Goal: Task Accomplishment & Management: Use online tool/utility

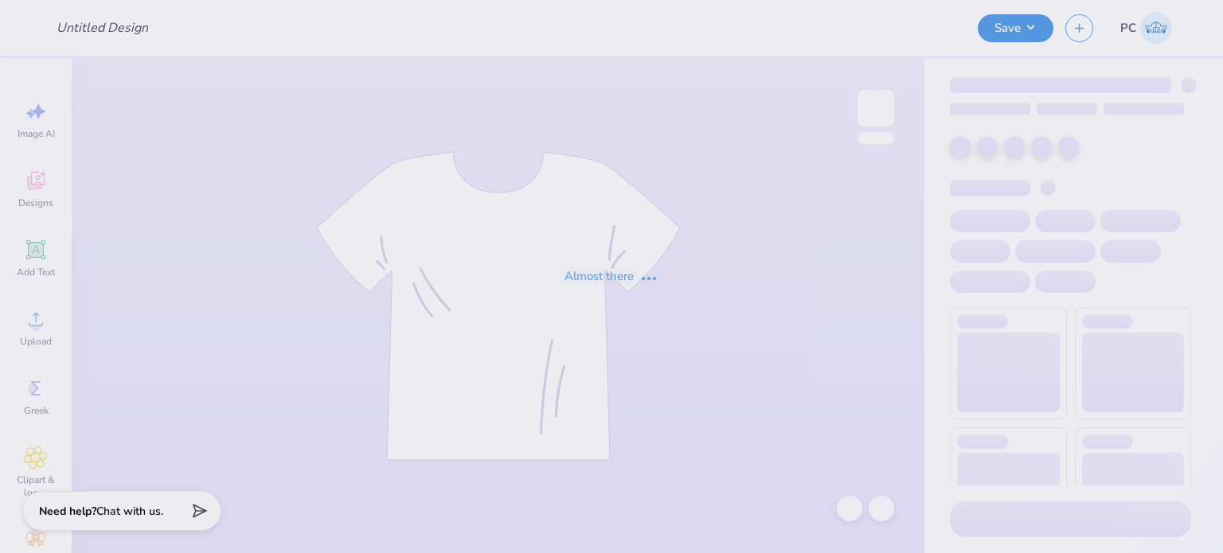
type input "KAP Hoodies"
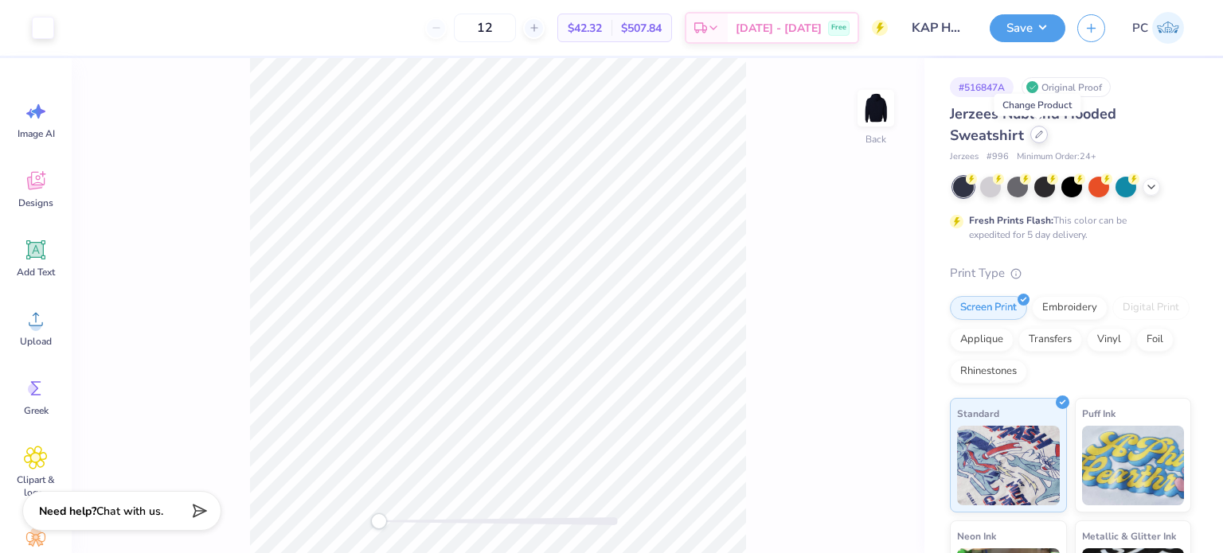
click at [1042, 139] on div at bounding box center [1039, 135] width 18 height 18
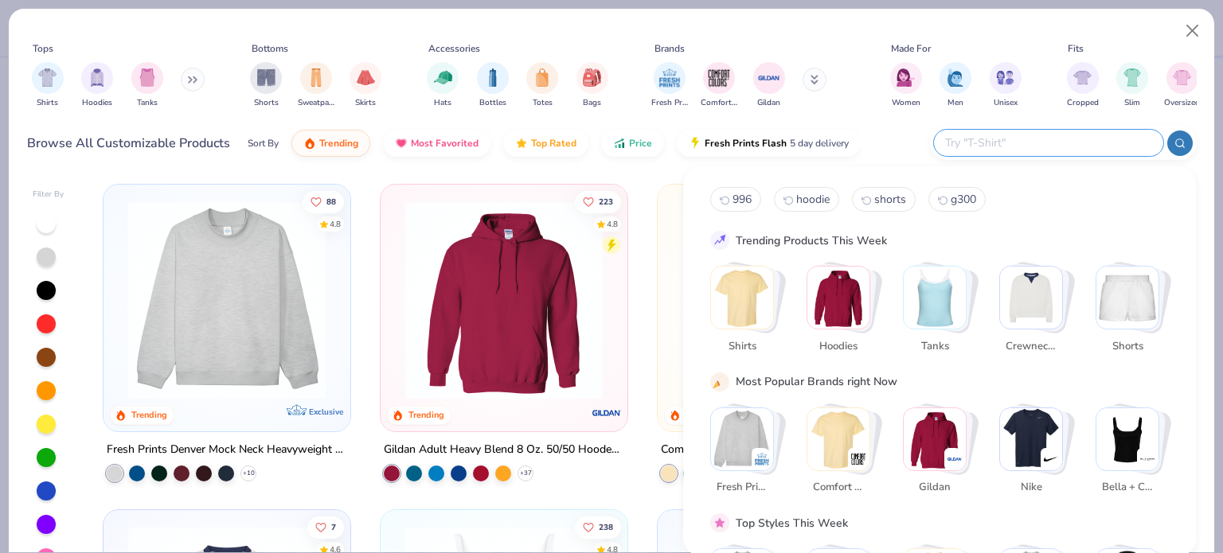
click at [1053, 142] on input "text" at bounding box center [1047, 143] width 209 height 18
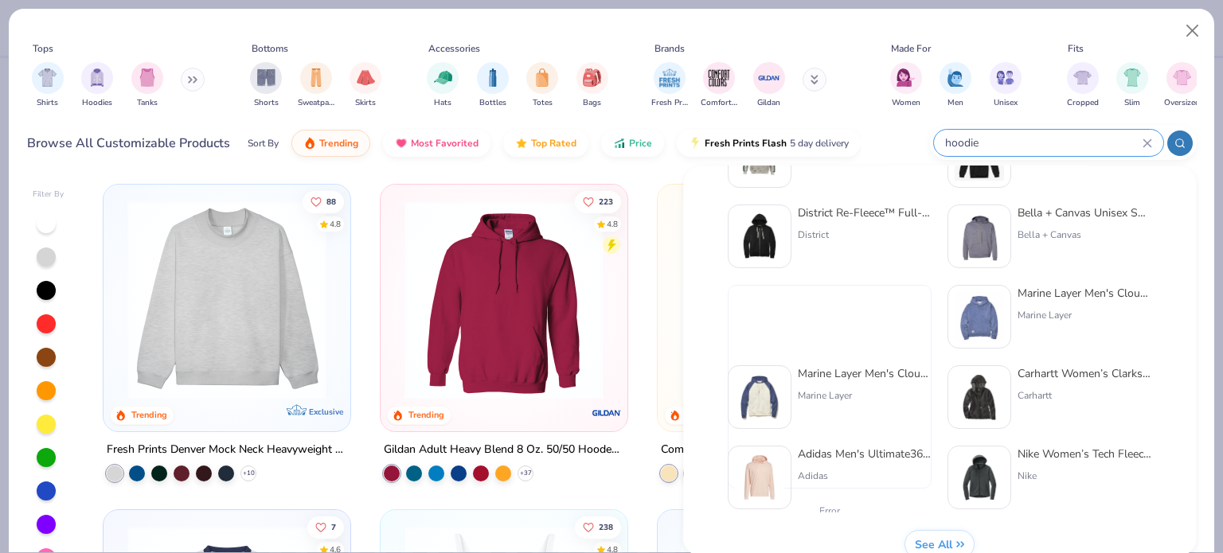
scroll to position [653, 0]
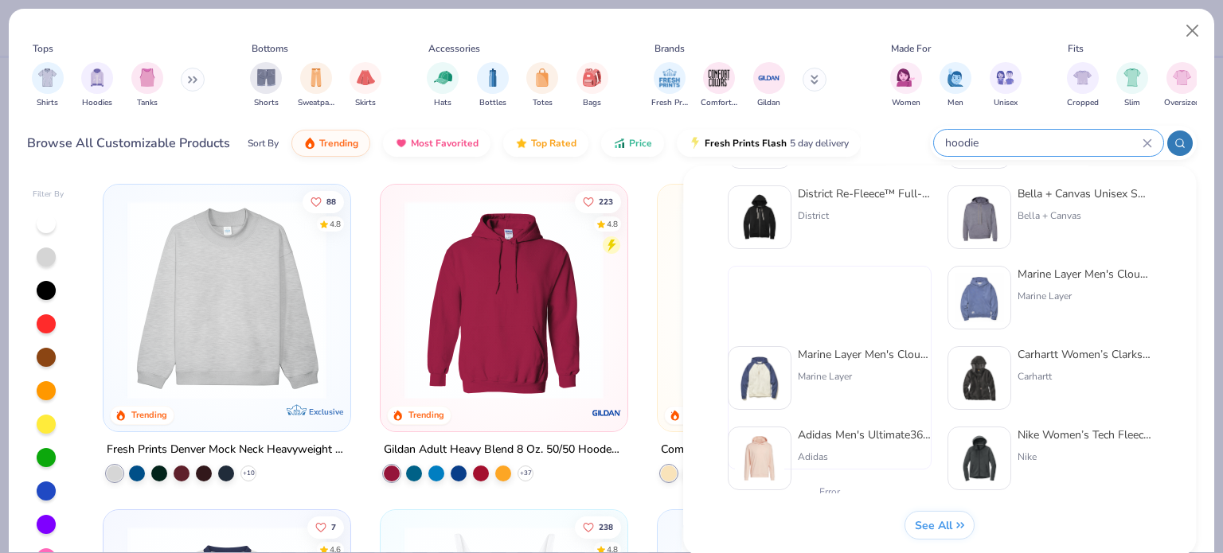
type input "hoodie"
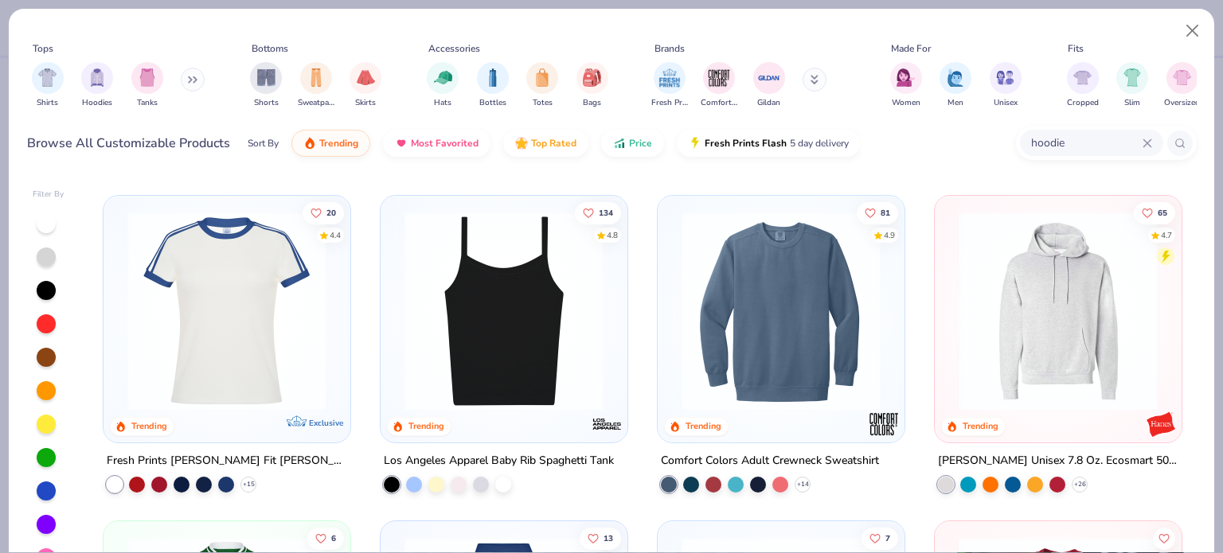
scroll to position [2578, 0]
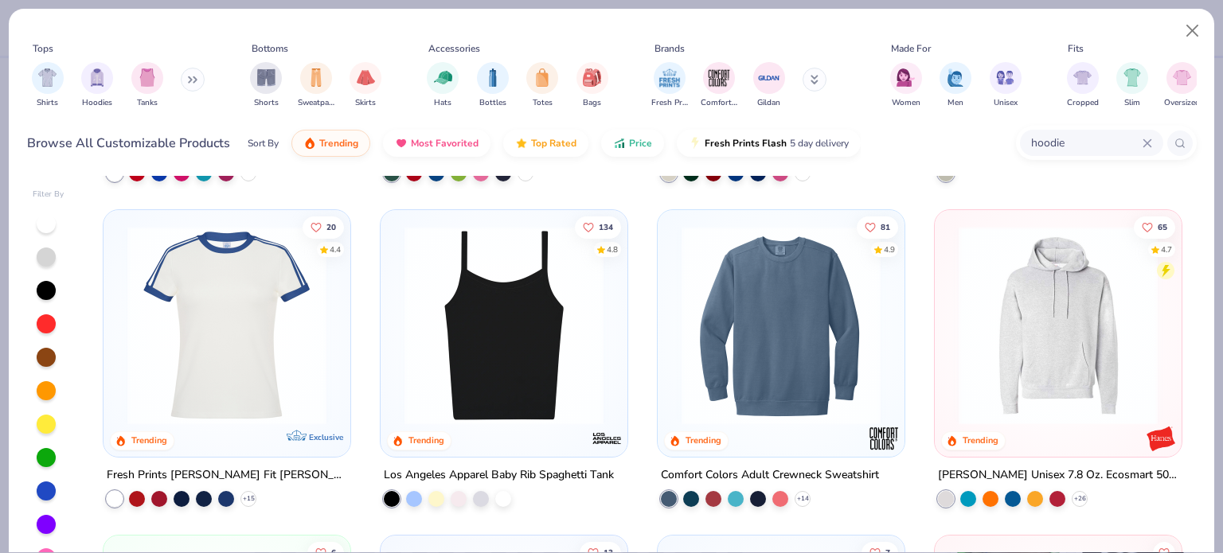
click at [1058, 359] on img at bounding box center [1057, 325] width 215 height 199
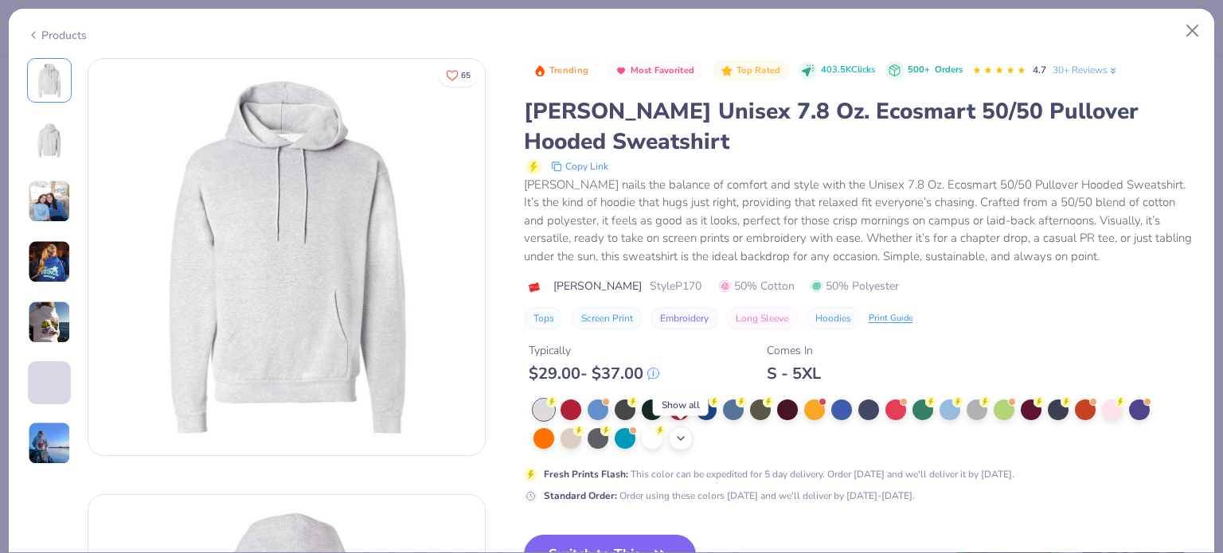
click at [682, 437] on polyline at bounding box center [680, 438] width 6 height 3
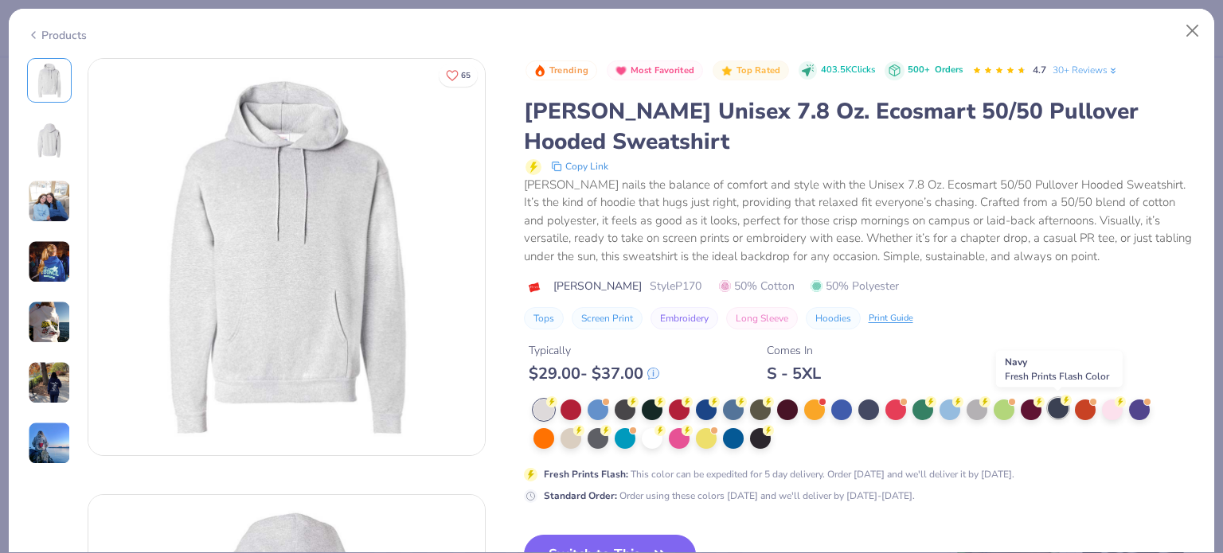
click at [1052, 412] on div at bounding box center [1058, 408] width 21 height 21
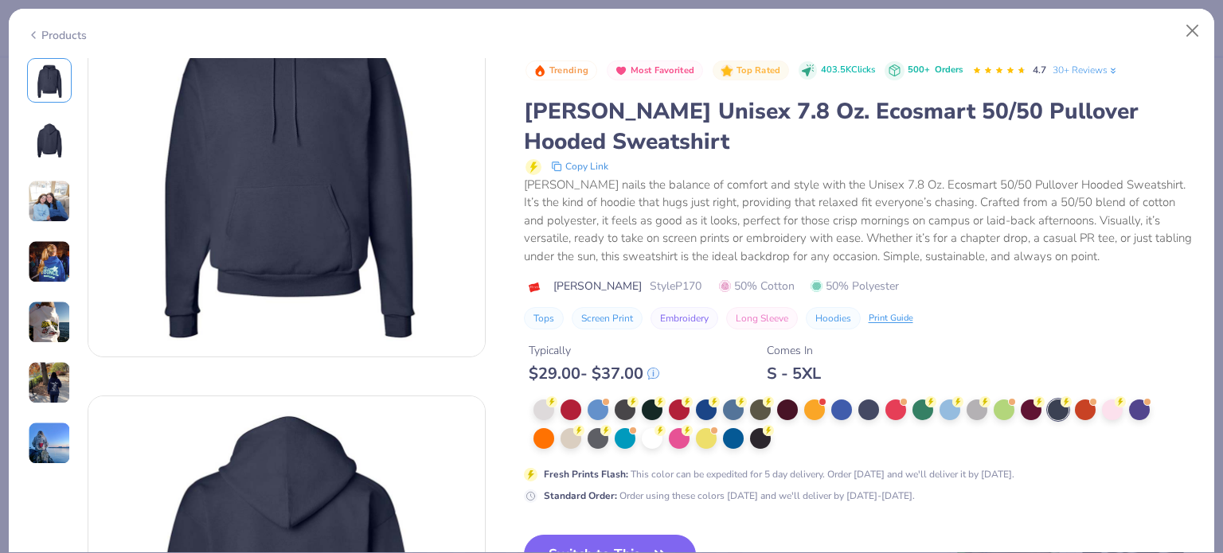
scroll to position [100, 0]
click at [617, 539] on button "Switch to This" at bounding box center [610, 555] width 173 height 40
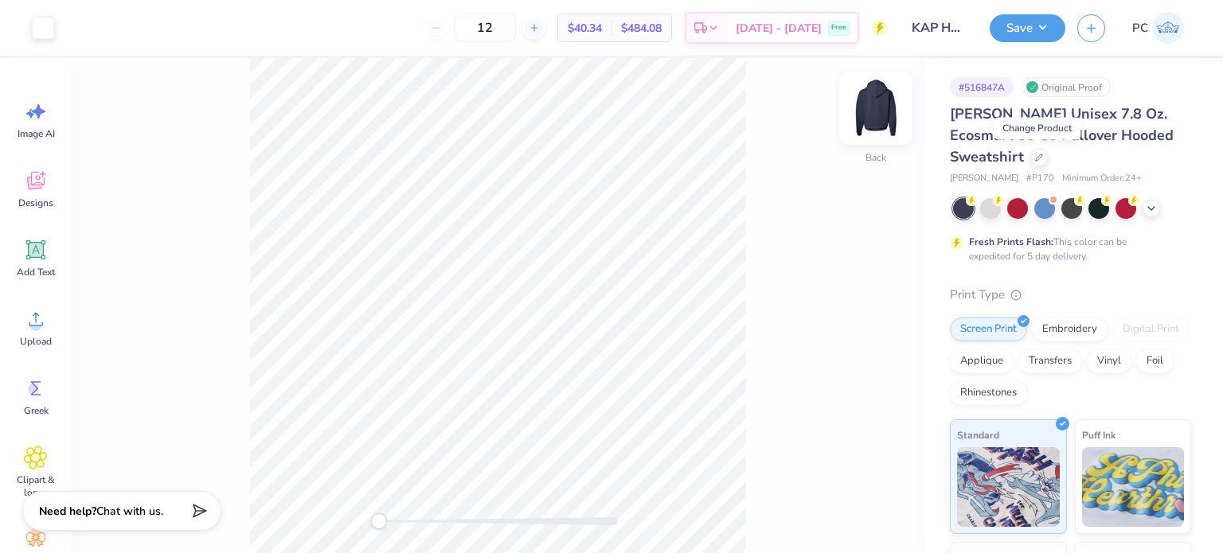
click at [866, 119] on img at bounding box center [876, 108] width 64 height 64
click at [40, 197] on span "Designs" at bounding box center [35, 203] width 35 height 13
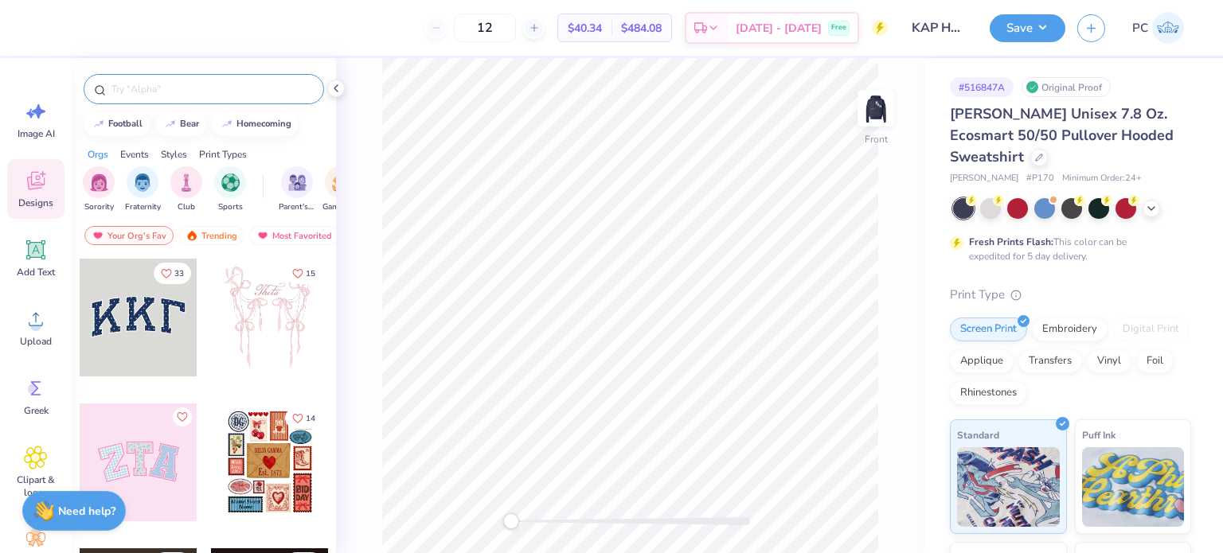
click at [164, 92] on input "text" at bounding box center [212, 89] width 204 height 16
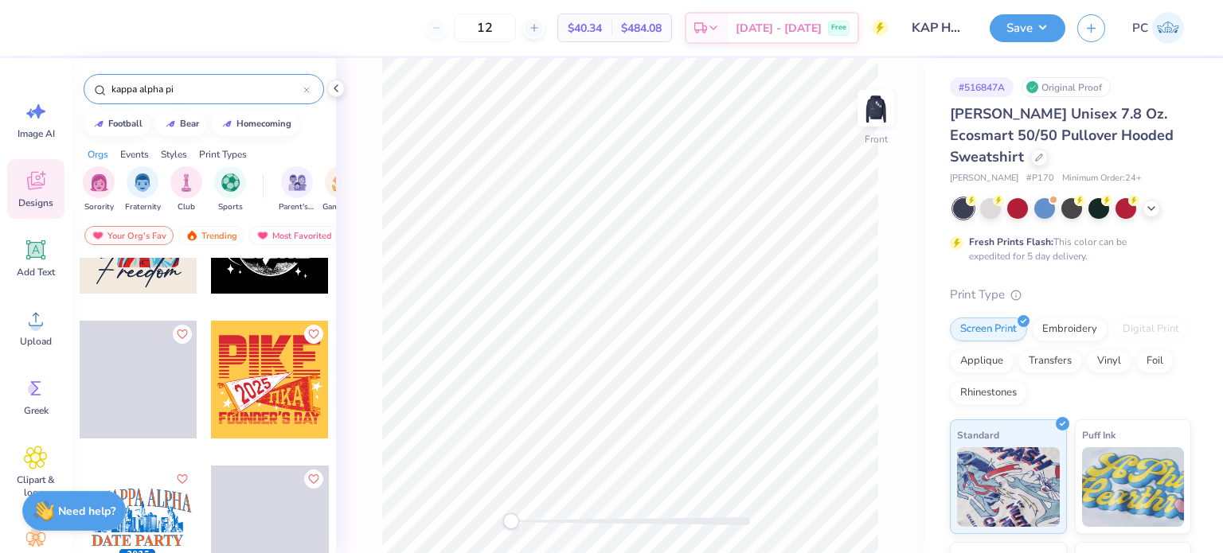
scroll to position [2113, 0]
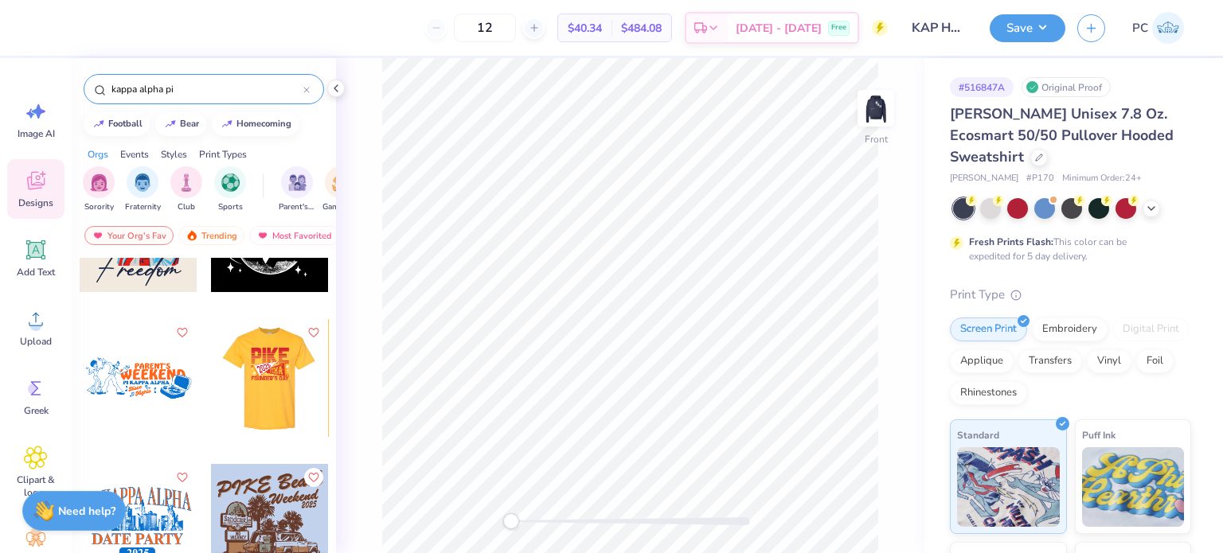
type input "kappa alpha pi"
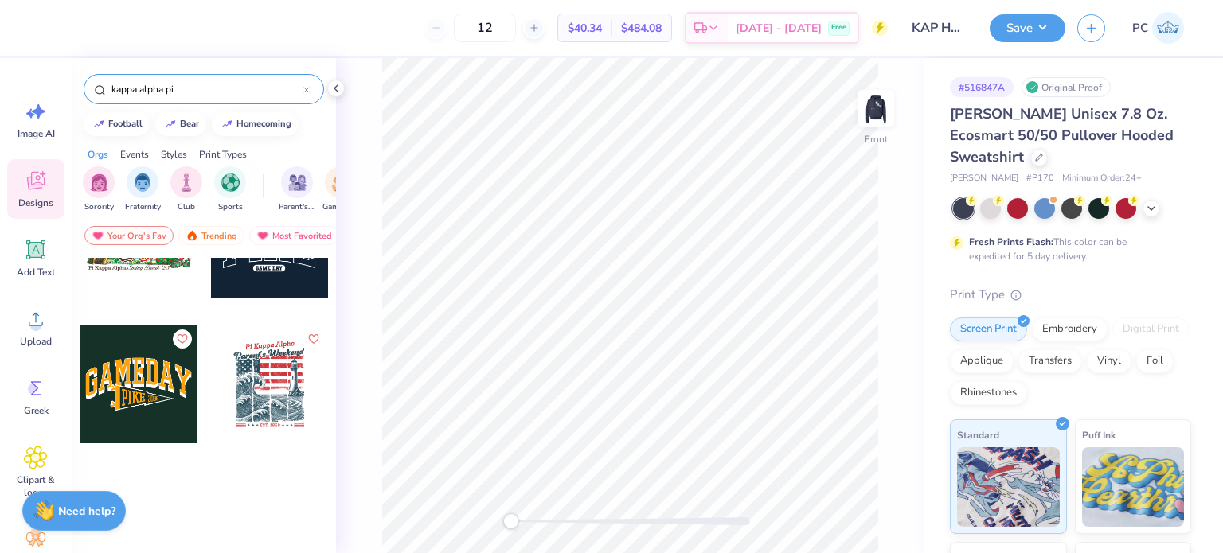
scroll to position [0, 0]
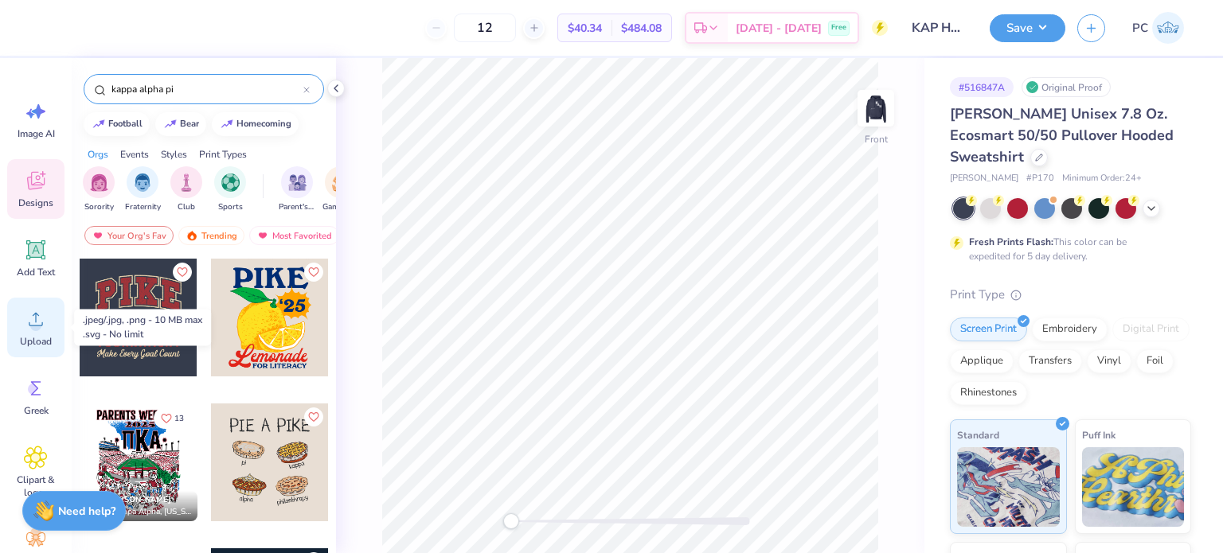
click at [37, 325] on icon at bounding box center [36, 320] width 14 height 14
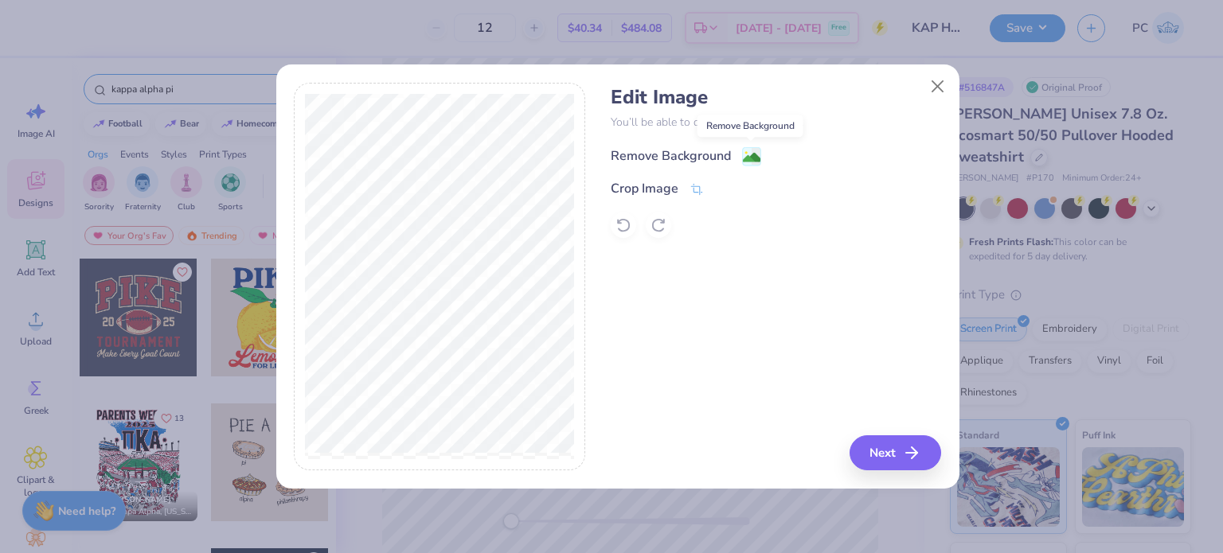
click at [751, 158] on image at bounding box center [752, 158] width 18 height 18
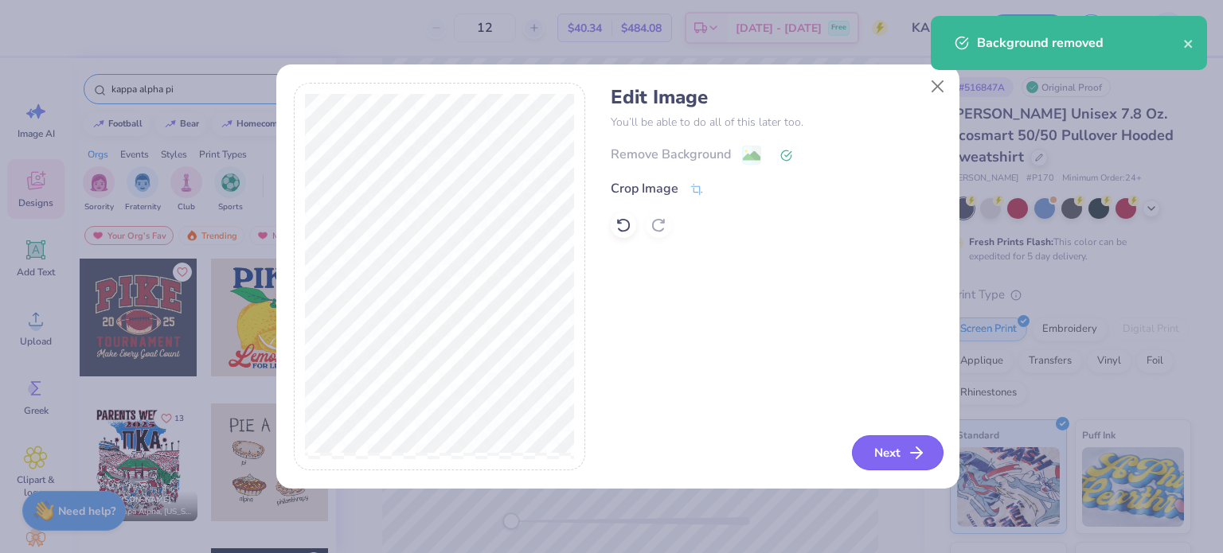
click at [900, 439] on button "Next" at bounding box center [898, 452] width 92 height 35
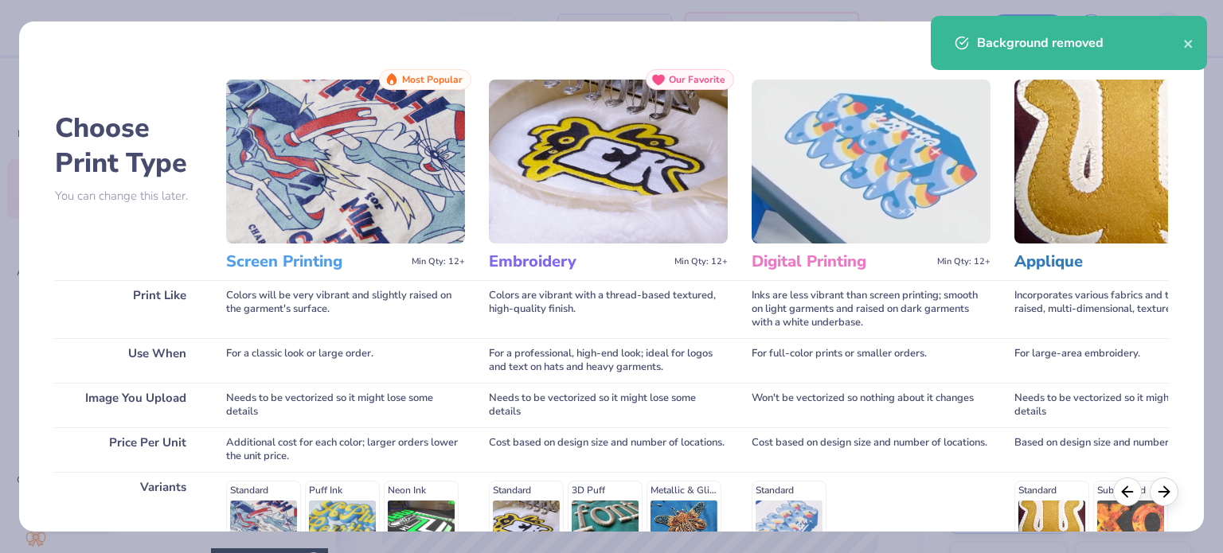
click at [900, 439] on div "Cost based on design size and number of locations." at bounding box center [870, 449] width 239 height 45
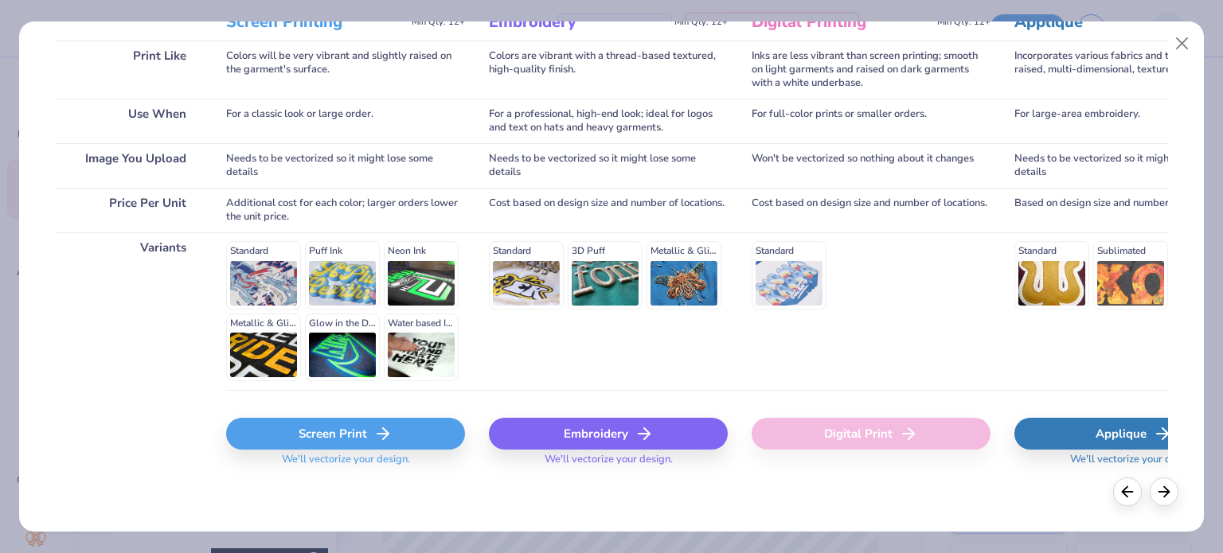
click at [326, 422] on div "Screen Print" at bounding box center [345, 434] width 239 height 32
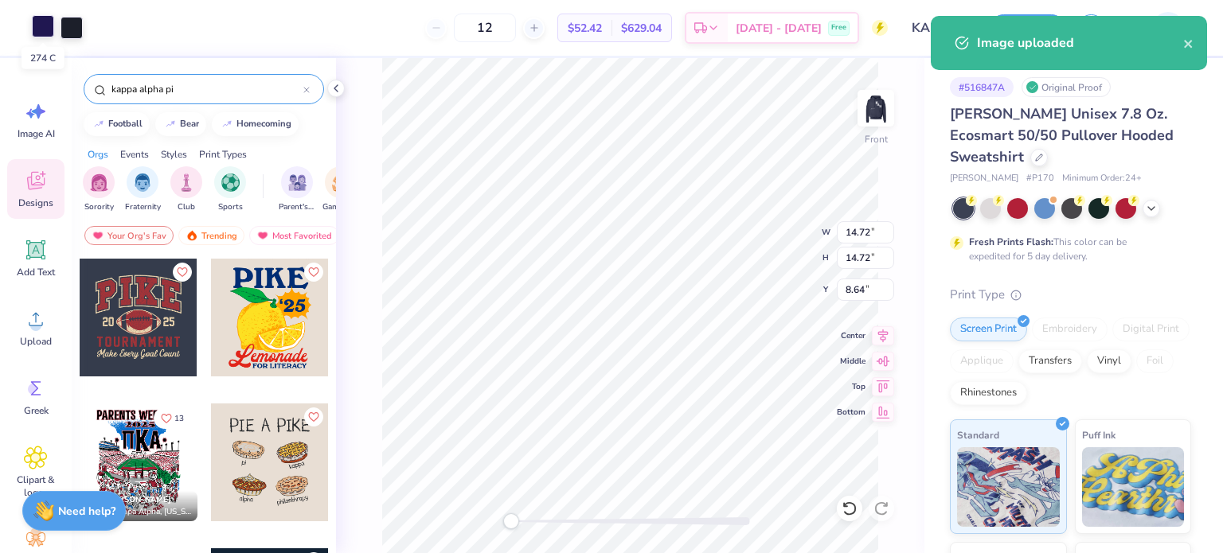
click at [41, 28] on div at bounding box center [43, 26] width 22 height 22
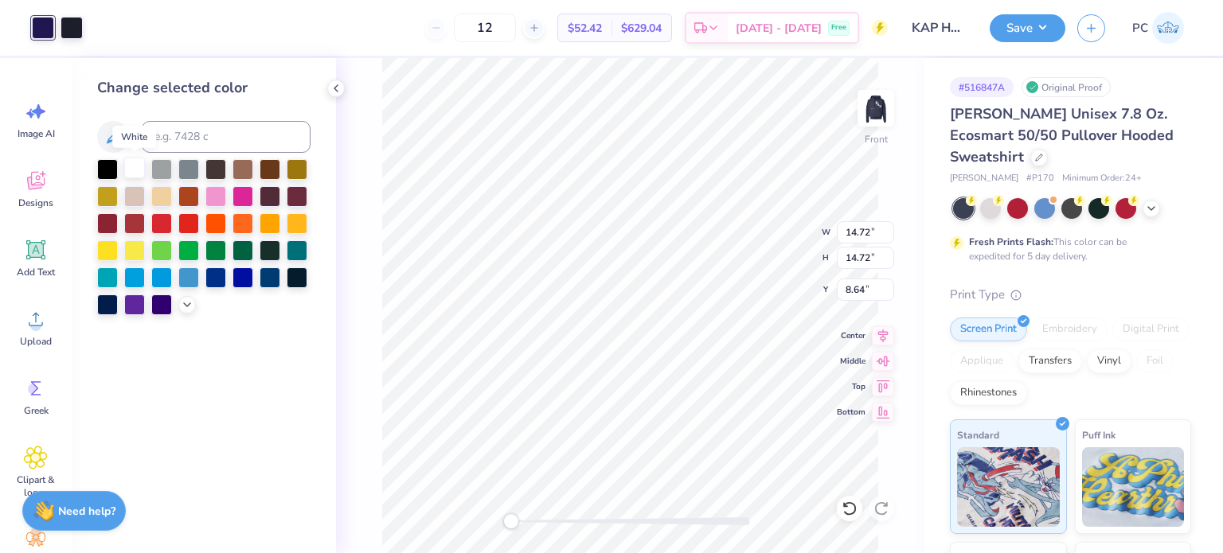
click at [132, 167] on div at bounding box center [134, 168] width 21 height 21
click at [70, 26] on div at bounding box center [71, 26] width 22 height 22
click at [161, 276] on div at bounding box center [161, 276] width 21 height 21
click at [115, 250] on div at bounding box center [107, 249] width 21 height 21
click at [131, 166] on div at bounding box center [134, 168] width 21 height 21
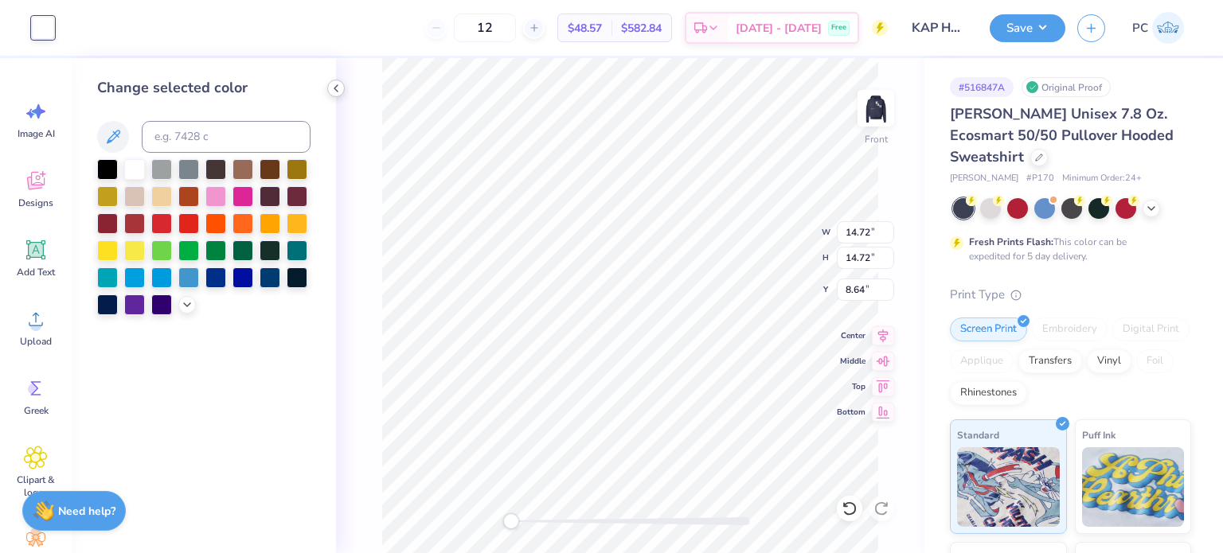
click at [335, 85] on icon at bounding box center [336, 88] width 13 height 13
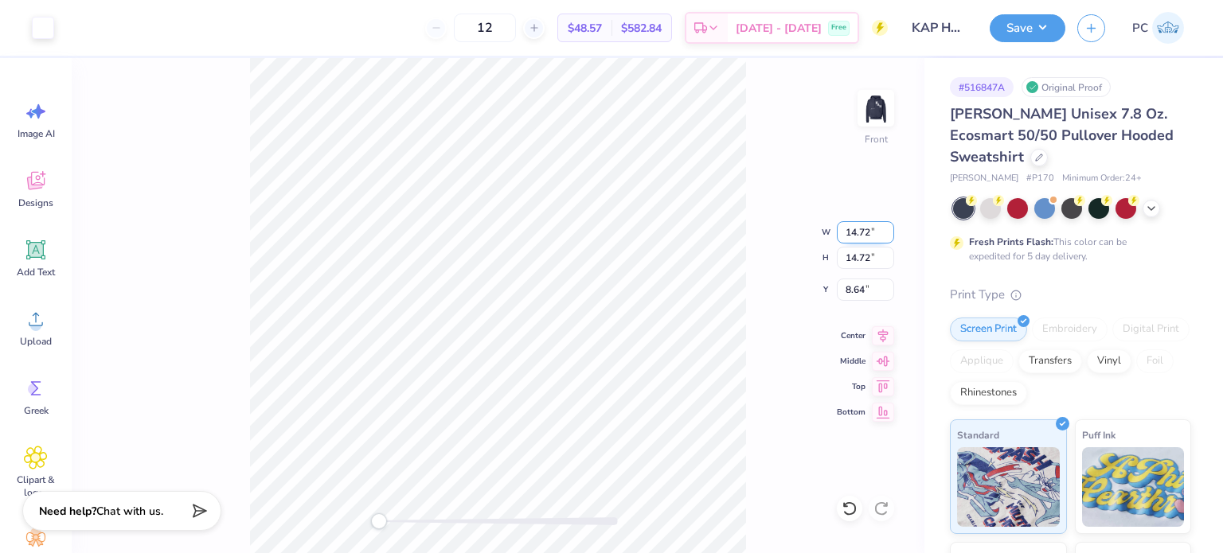
click at [872, 228] on input "14.72" at bounding box center [865, 232] width 57 height 22
type input "1"
type input "12.5"
click at [872, 292] on input "8.64" at bounding box center [865, 290] width 57 height 22
type input "8"
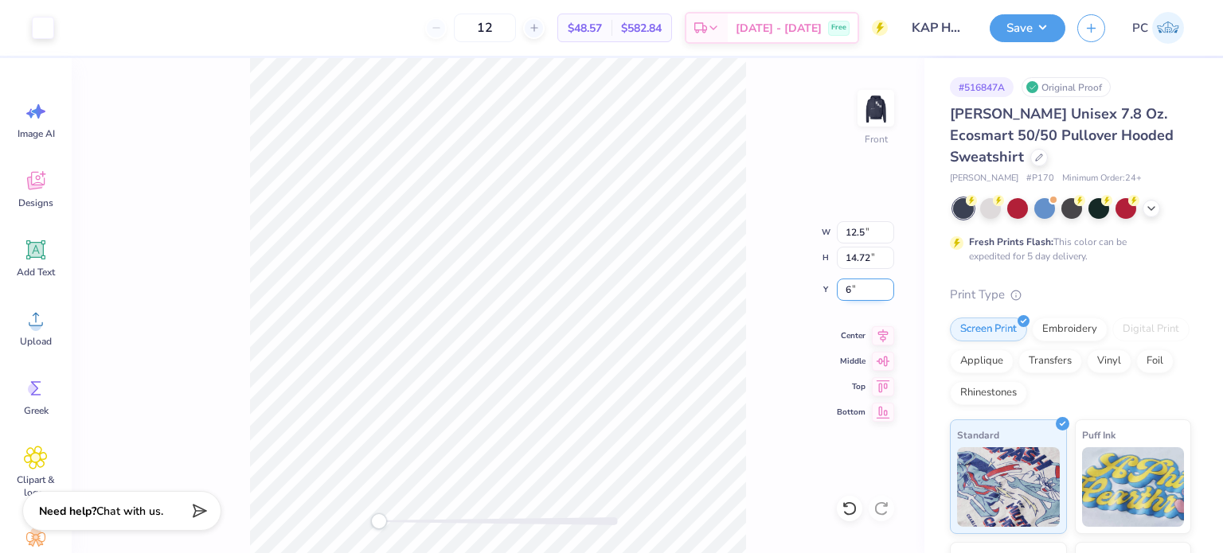
type input "6"
click at [883, 337] on icon at bounding box center [883, 333] width 10 height 14
click at [872, 232] on input "14.48" at bounding box center [865, 232] width 57 height 22
type input "12.5"
click at [874, 247] on input "14.48" at bounding box center [865, 258] width 57 height 22
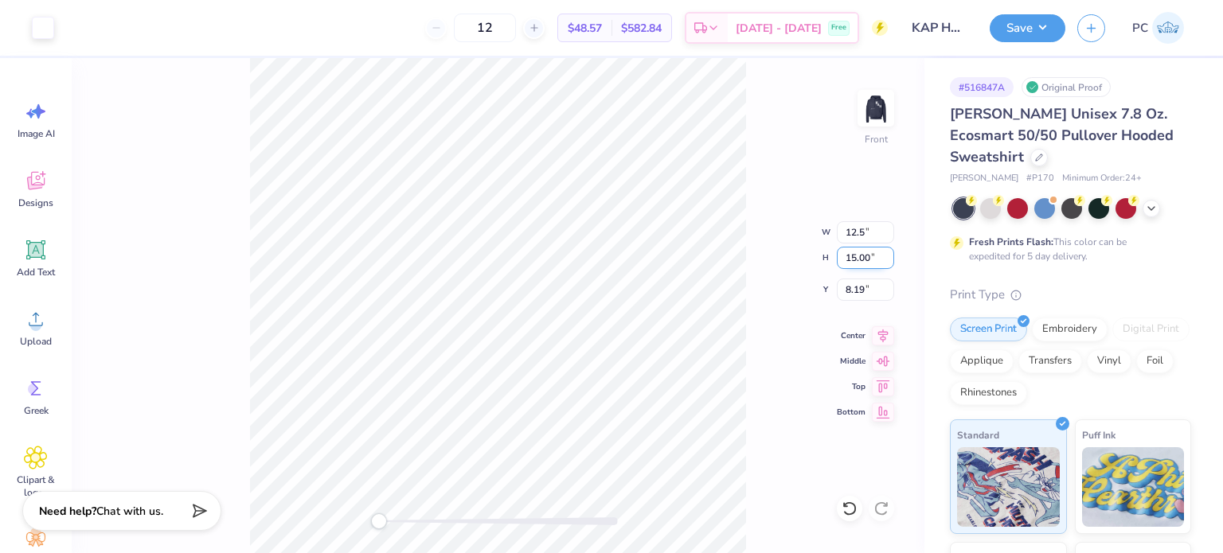
type input "15.00"
click at [881, 329] on icon at bounding box center [883, 333] width 10 height 14
click at [872, 291] on input "8.67" at bounding box center [865, 290] width 57 height 22
type input "8"
type input "6"
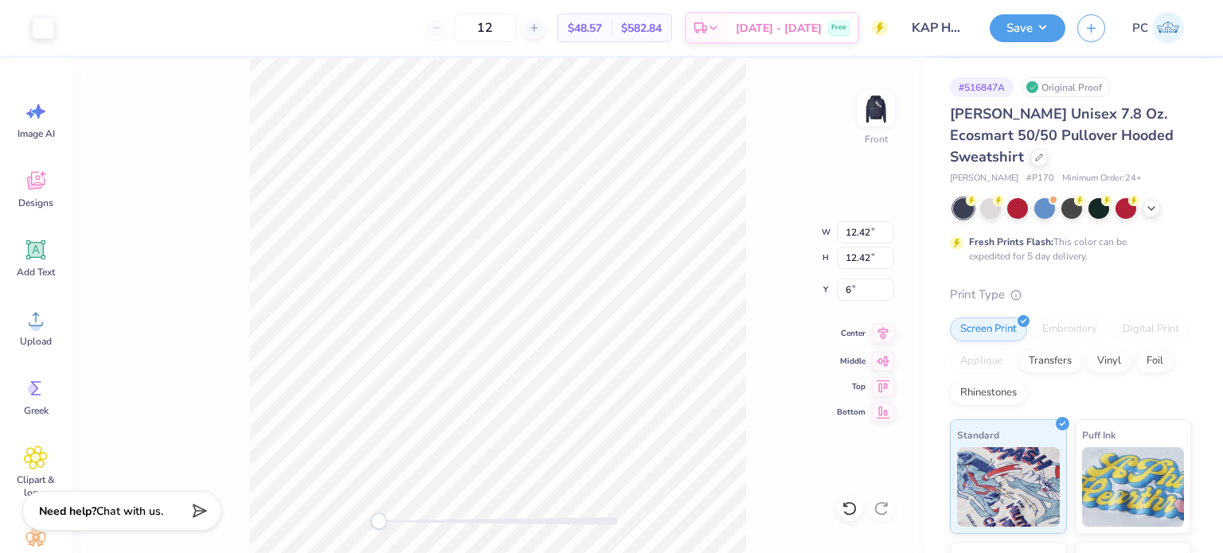
click at [880, 330] on icon at bounding box center [883, 333] width 10 height 14
click at [1040, 158] on icon at bounding box center [1039, 156] width 8 height 8
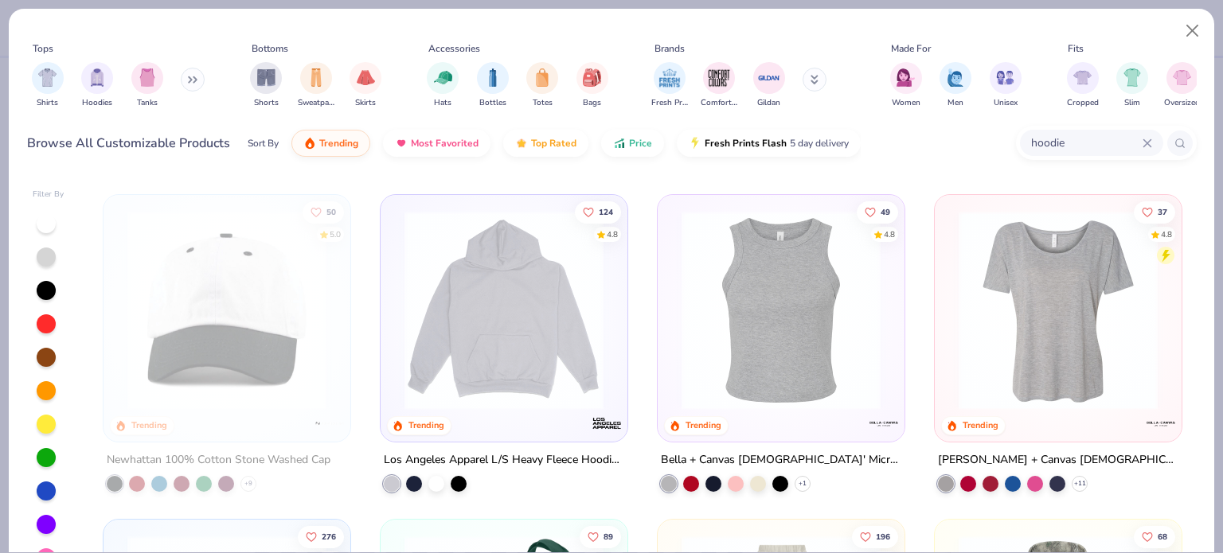
scroll to position [1896, 0]
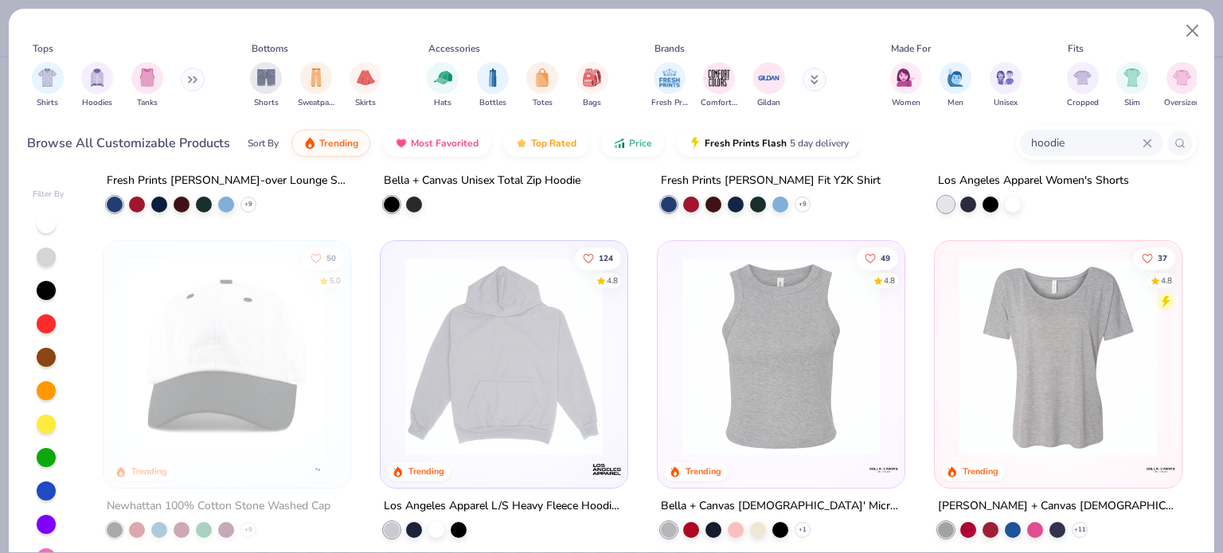
click at [1146, 144] on icon at bounding box center [1147, 144] width 10 height 10
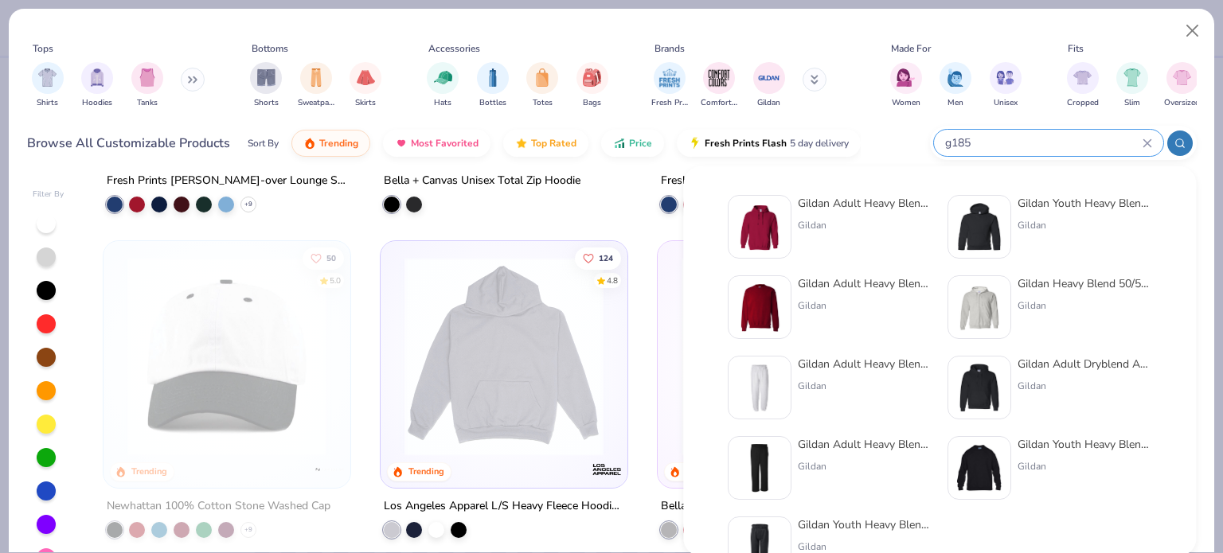
type input "g185"
click at [753, 230] on img at bounding box center [759, 226] width 49 height 49
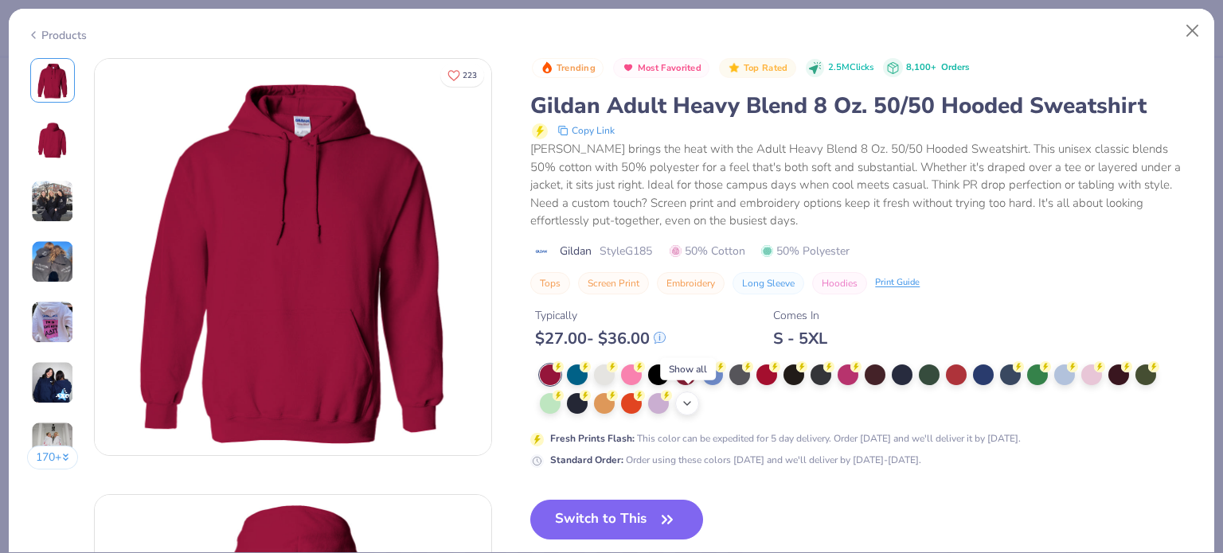
click at [688, 400] on icon at bounding box center [687, 403] width 13 height 13
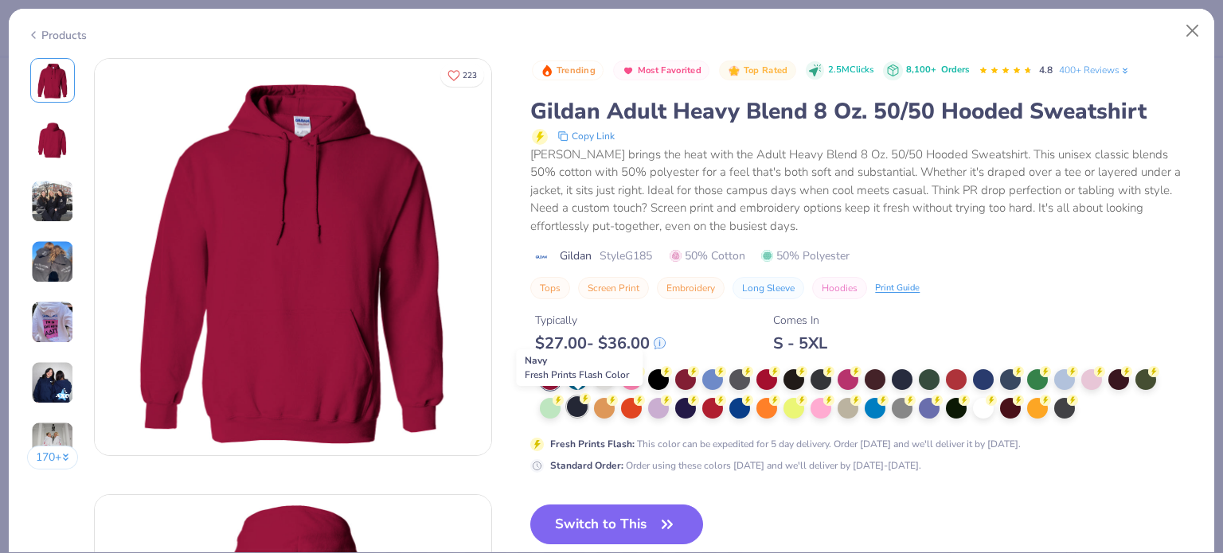
click at [580, 402] on icon at bounding box center [585, 398] width 11 height 11
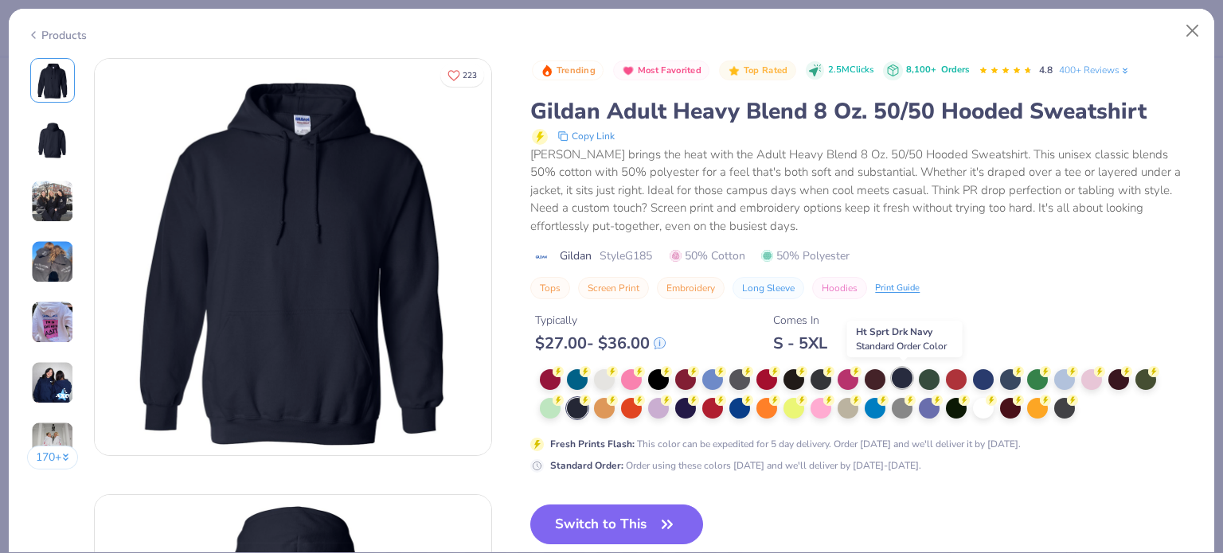
click at [902, 369] on div at bounding box center [902, 378] width 21 height 21
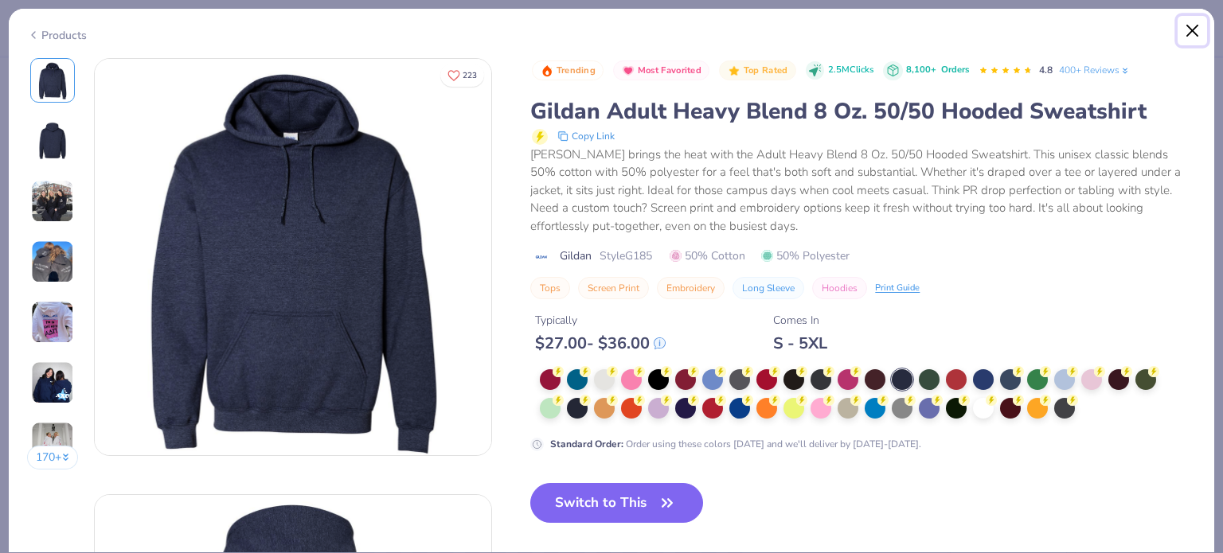
click at [1196, 34] on button "Close" at bounding box center [1192, 31] width 30 height 30
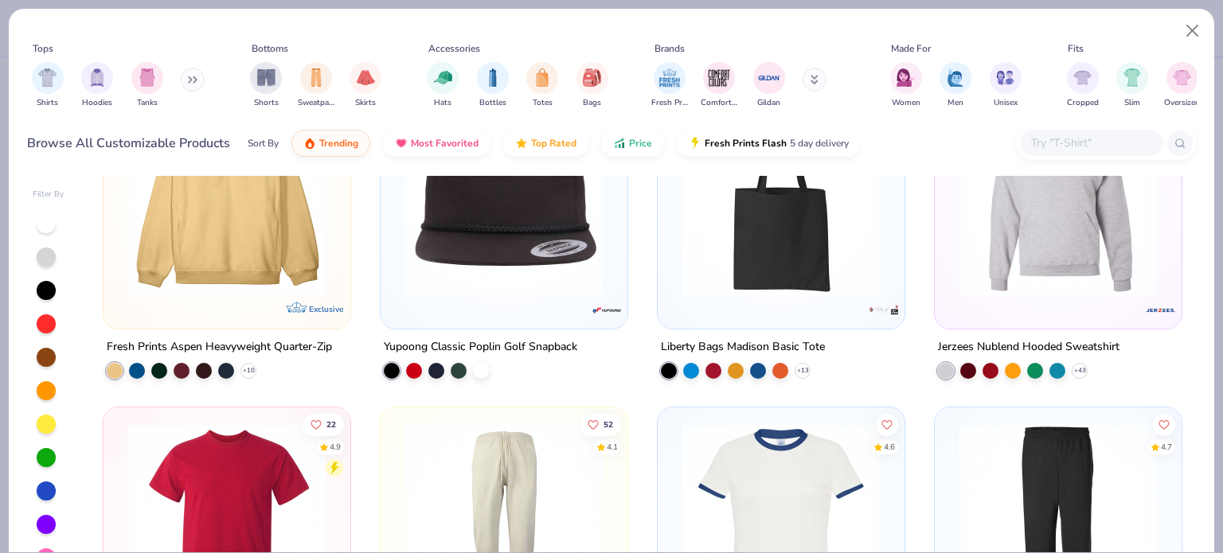
scroll to position [6284, 0]
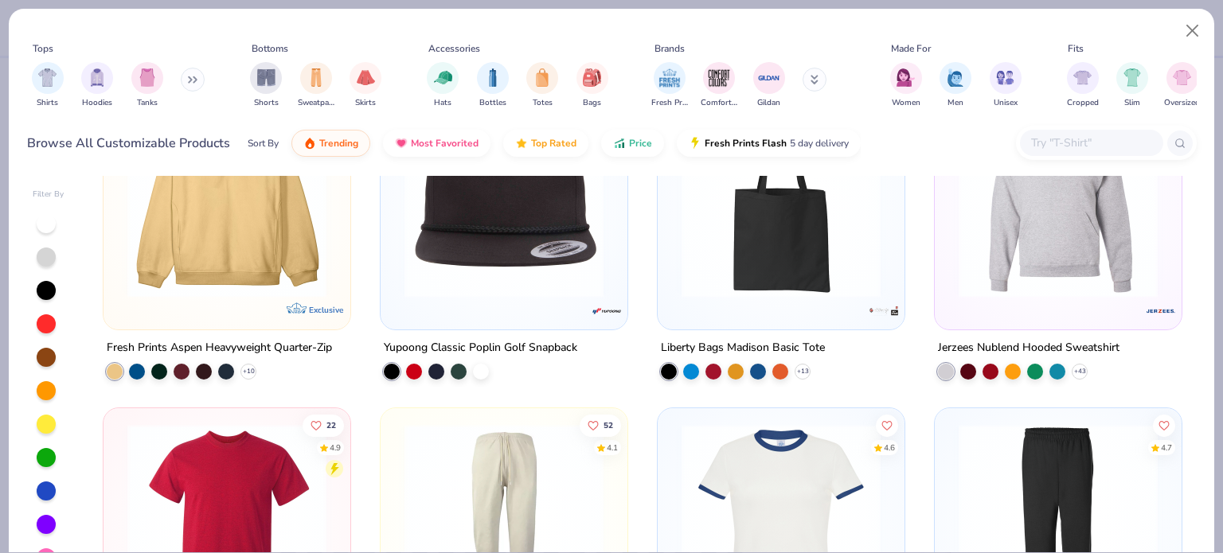
click at [1005, 270] on img at bounding box center [1057, 198] width 215 height 199
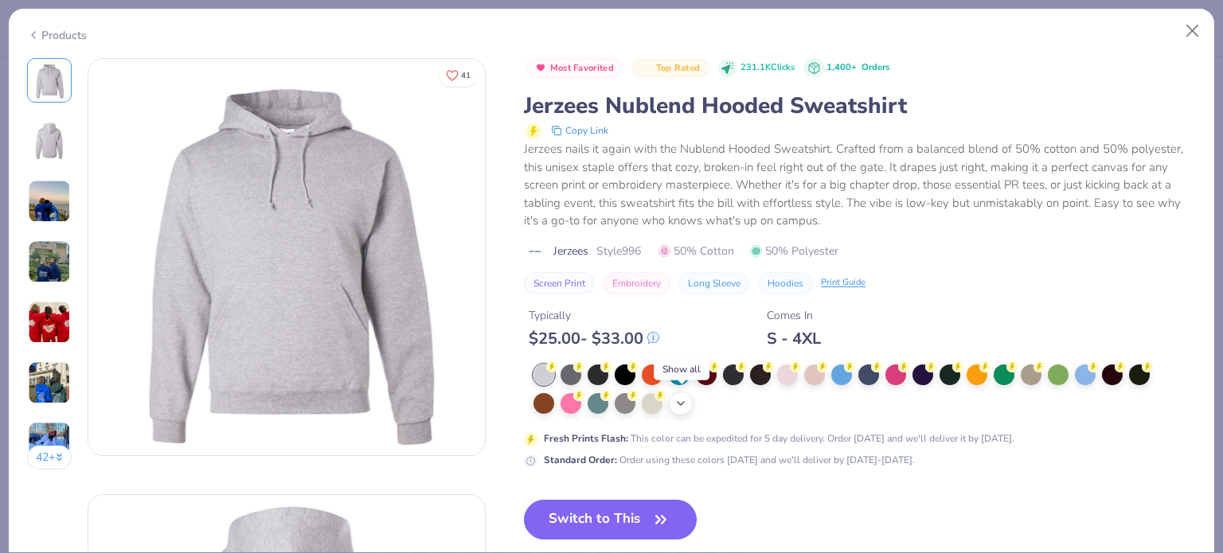
click at [684, 410] on div "+ 21" at bounding box center [681, 404] width 24 height 24
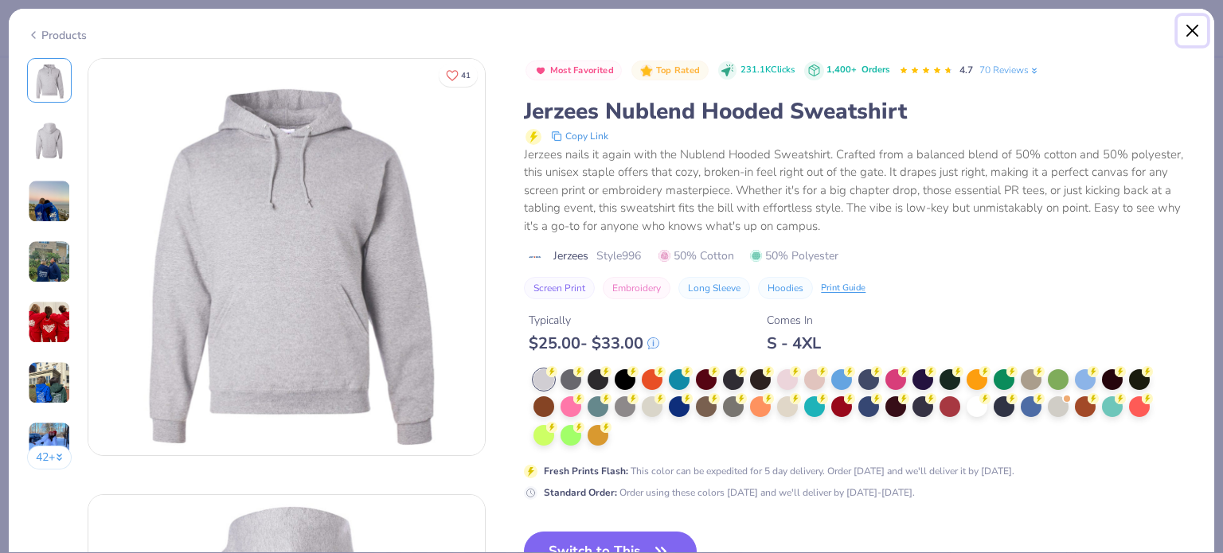
click at [1194, 31] on button "Close" at bounding box center [1192, 31] width 30 height 30
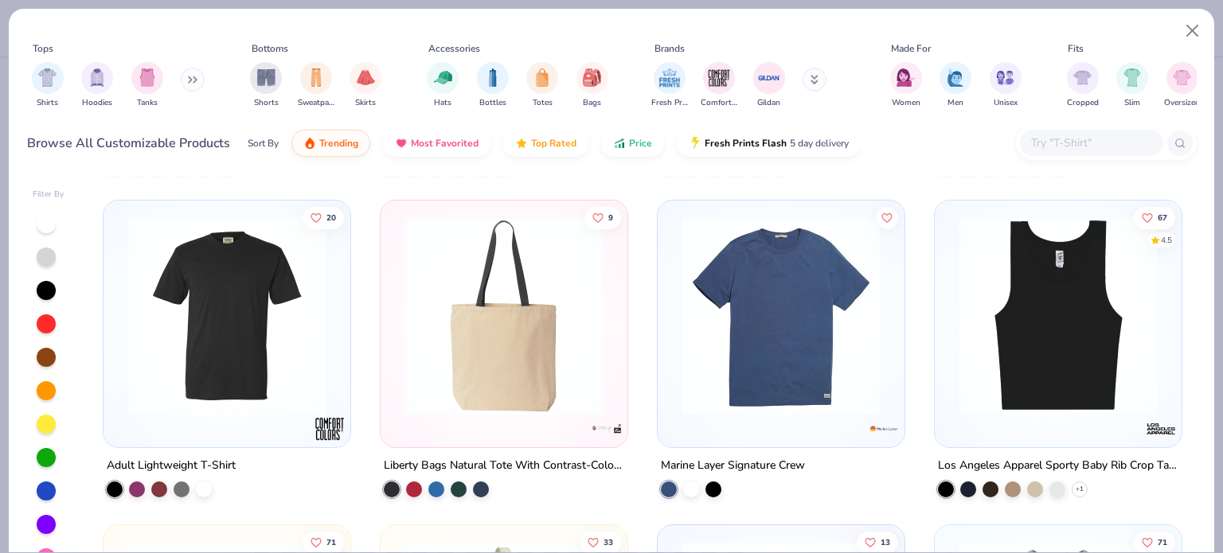
scroll to position [8781, 0]
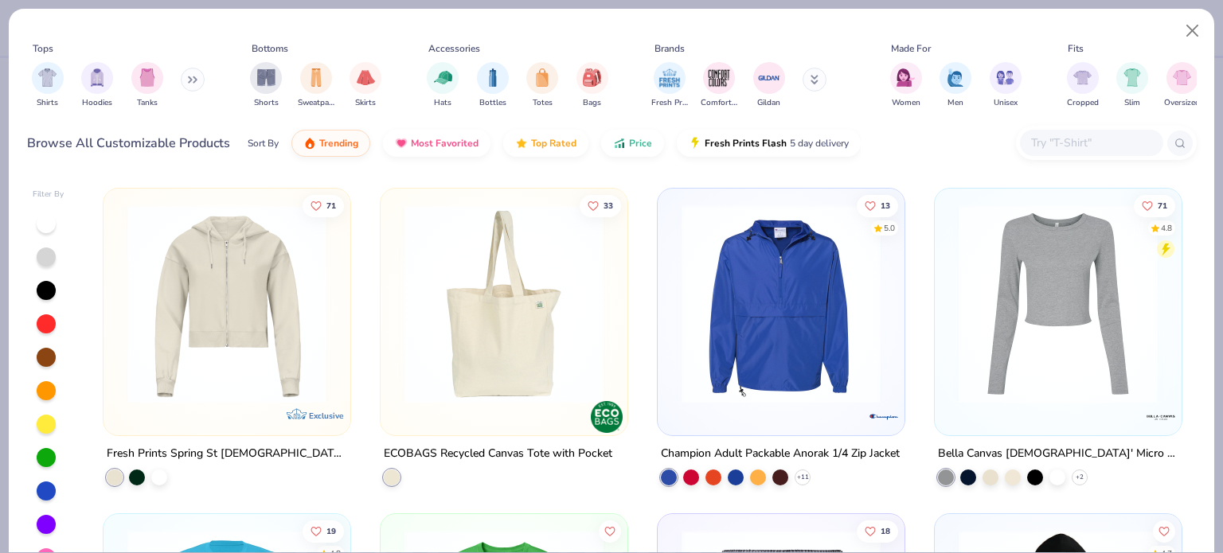
click at [678, 384] on img at bounding box center [780, 304] width 215 height 199
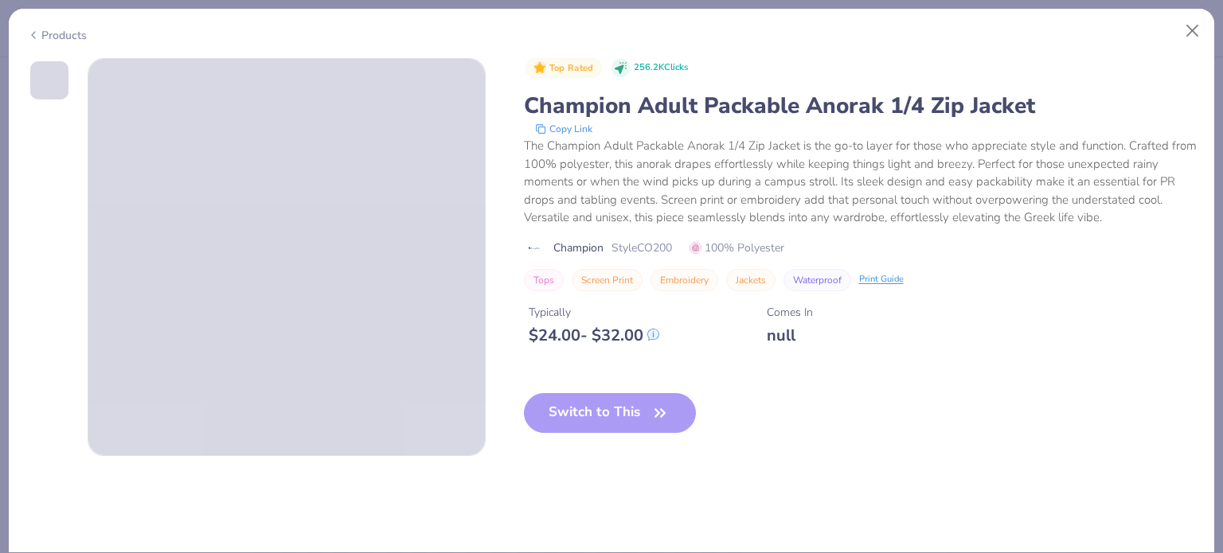
scroll to position [269, 0]
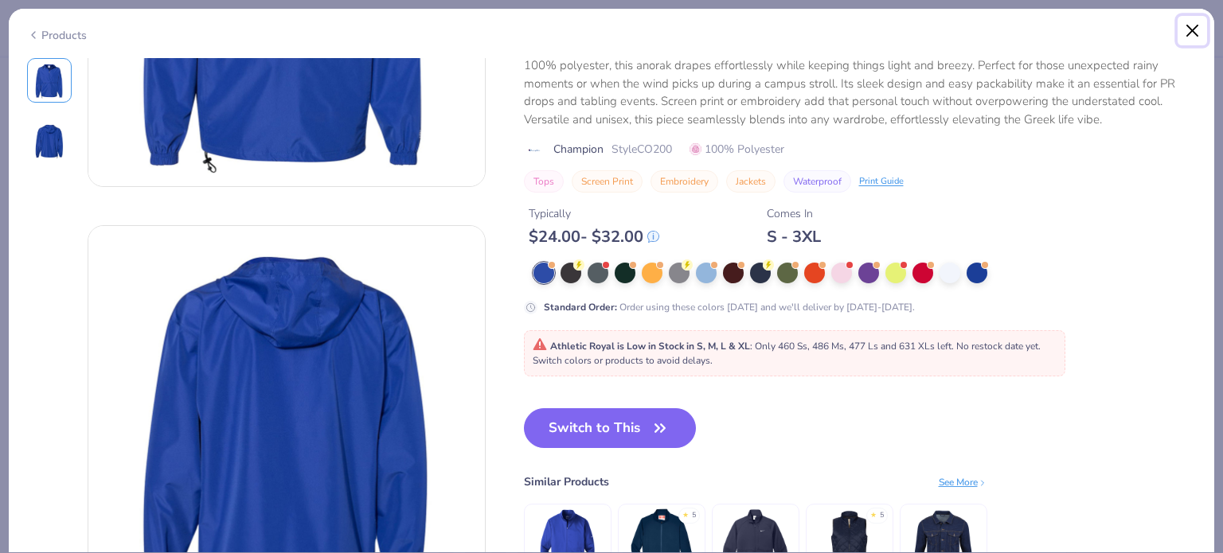
click at [1192, 29] on button "Close" at bounding box center [1192, 31] width 30 height 30
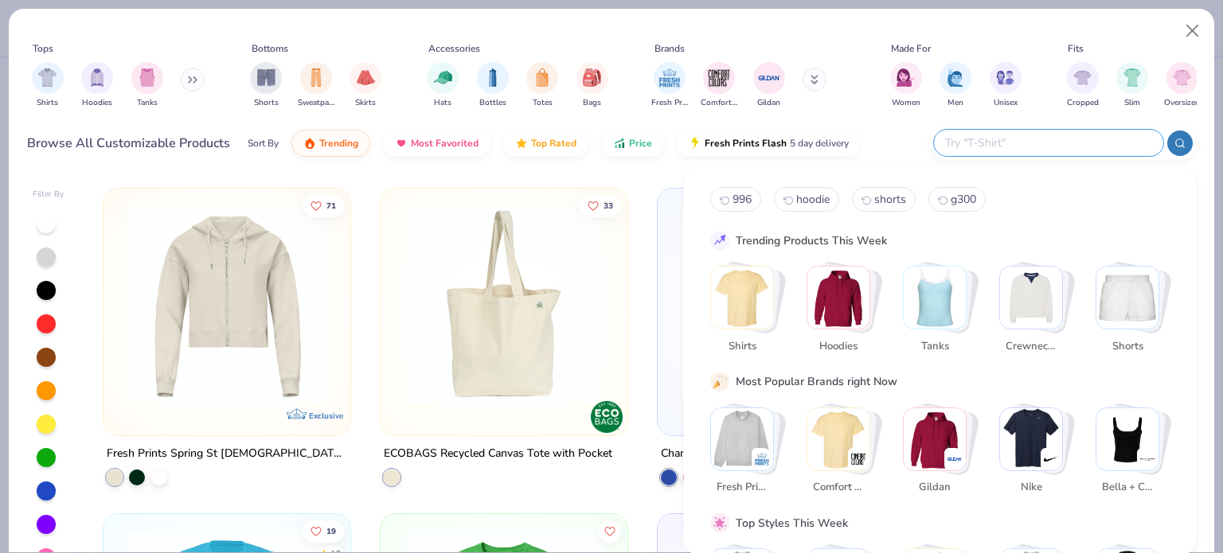
click at [1079, 146] on input "text" at bounding box center [1047, 143] width 209 height 18
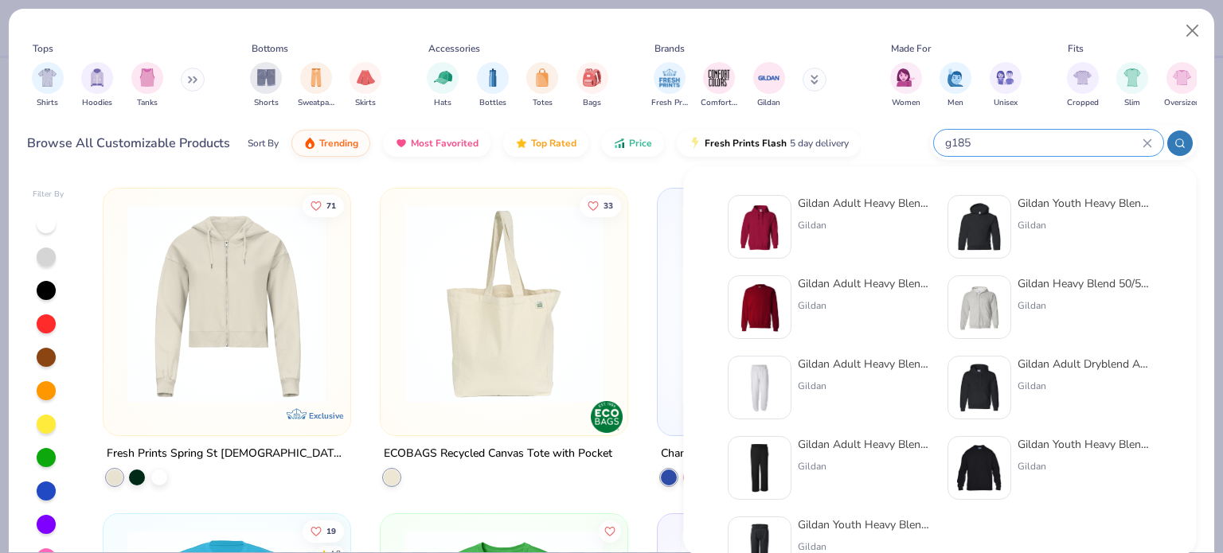
type input "g185"
click at [762, 213] on img at bounding box center [759, 226] width 49 height 49
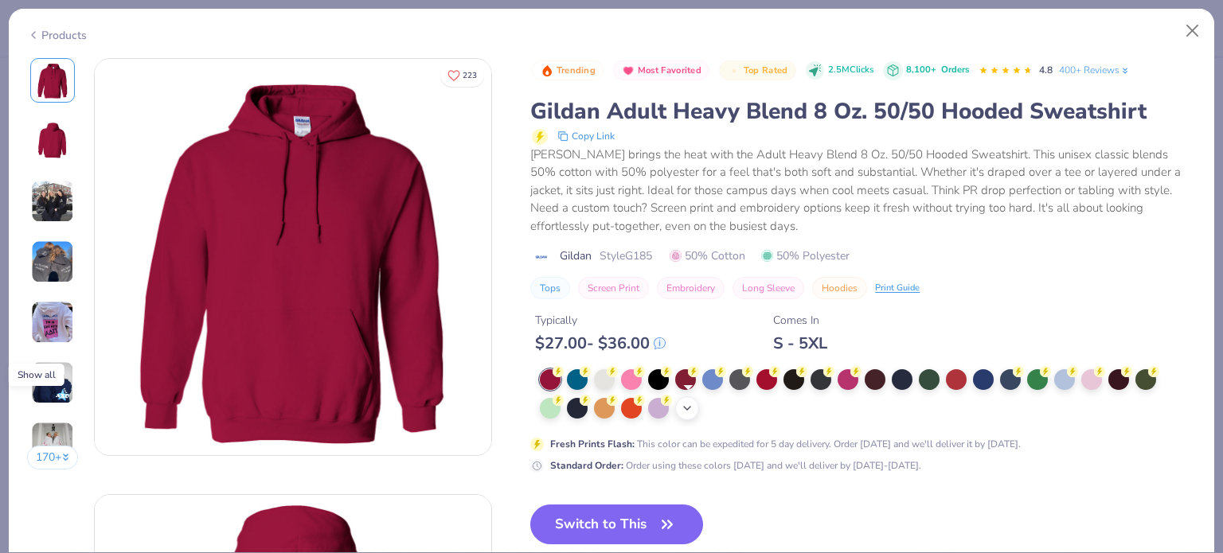
click at [690, 409] on icon at bounding box center [687, 408] width 13 height 13
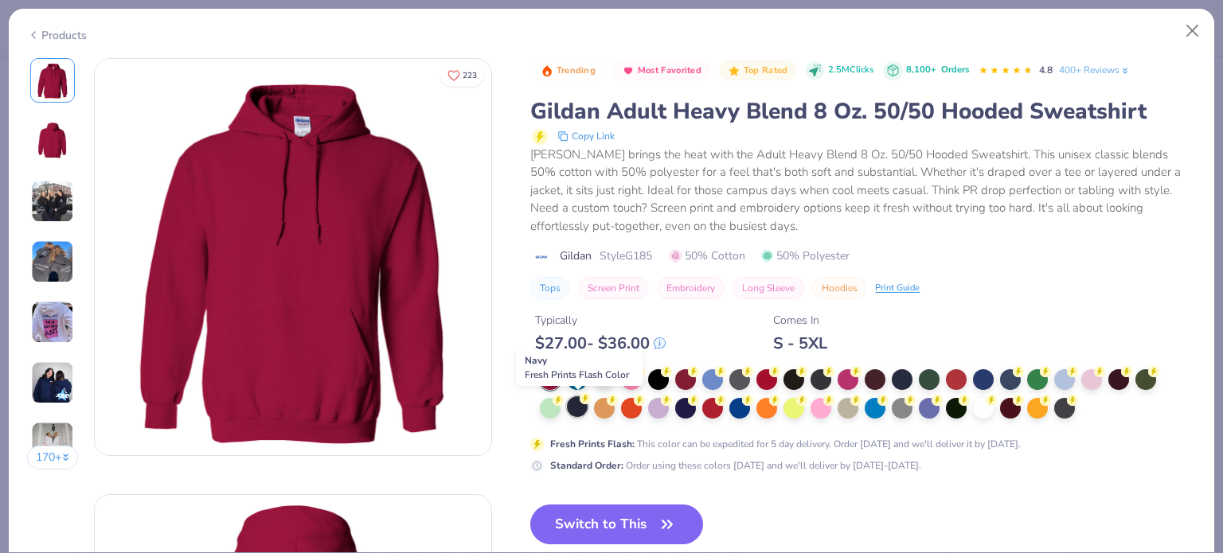
click at [577, 407] on div at bounding box center [577, 406] width 21 height 21
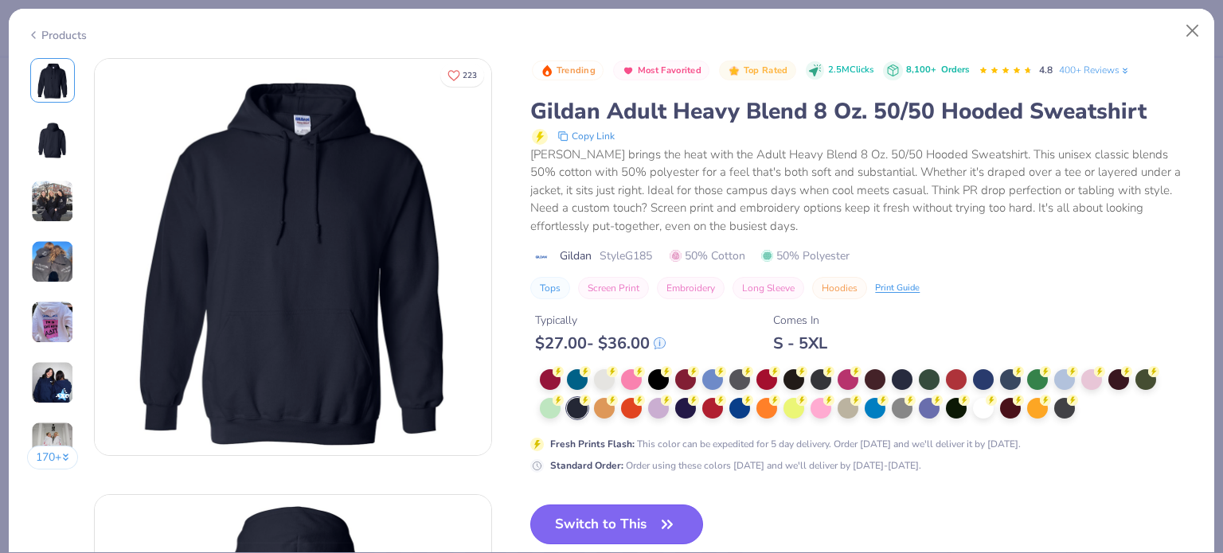
click at [579, 509] on button "Switch to This" at bounding box center [616, 525] width 173 height 40
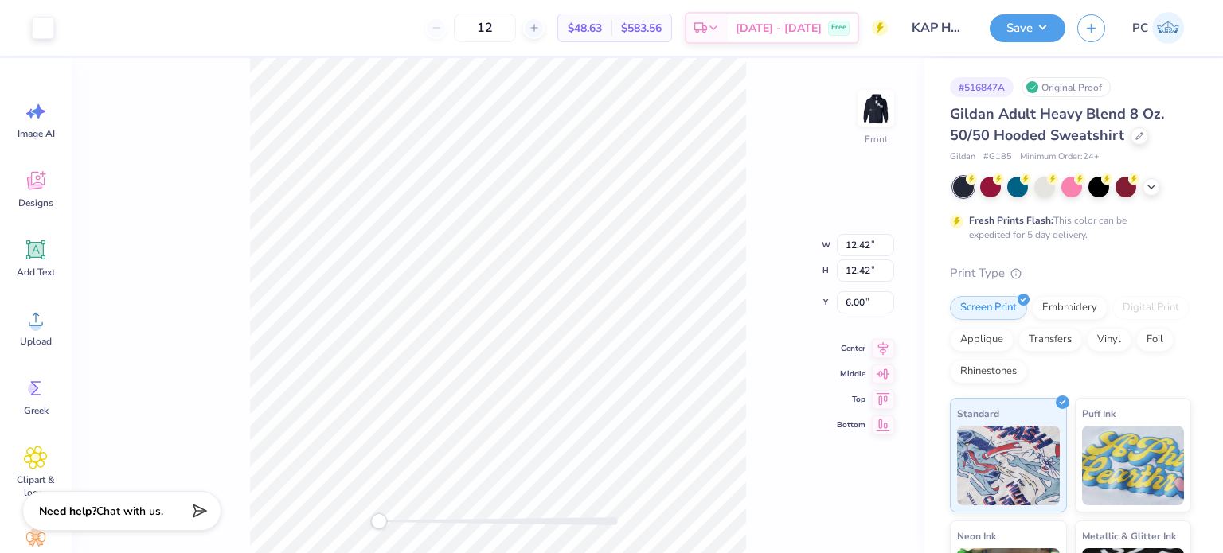
click at [755, 228] on div "Front W 12.42 12.42 " H 12.42 12.42 " Y 6.00 6.00 " Center Middle Top Bottom" at bounding box center [498, 305] width 853 height 495
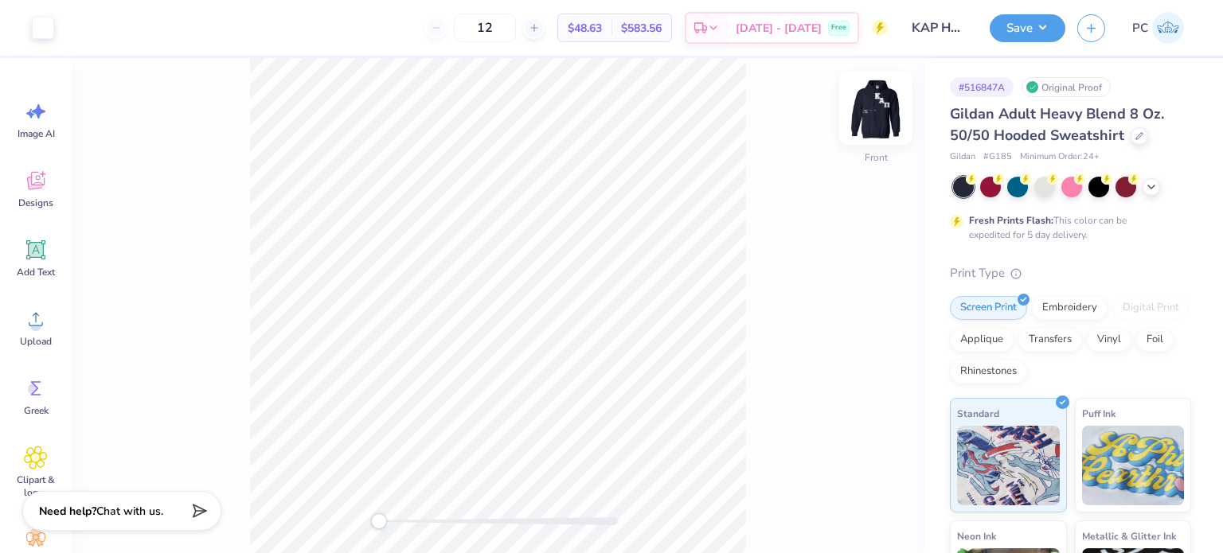
click at [878, 108] on img at bounding box center [876, 108] width 64 height 64
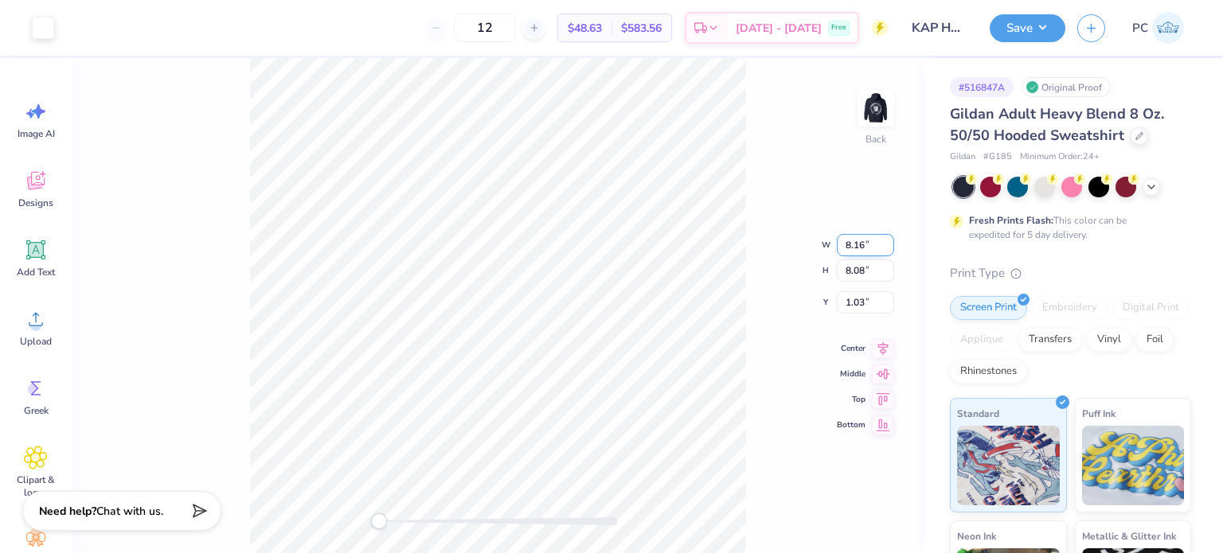
drag, startPoint x: 868, startPoint y: 241, endPoint x: 845, endPoint y: 241, distance: 23.9
click at [845, 241] on input "8.16" at bounding box center [865, 245] width 57 height 22
drag, startPoint x: 878, startPoint y: 244, endPoint x: 845, endPoint y: 241, distance: 33.6
click at [845, 241] on input "14.84" at bounding box center [865, 245] width 57 height 22
type input "11.74"
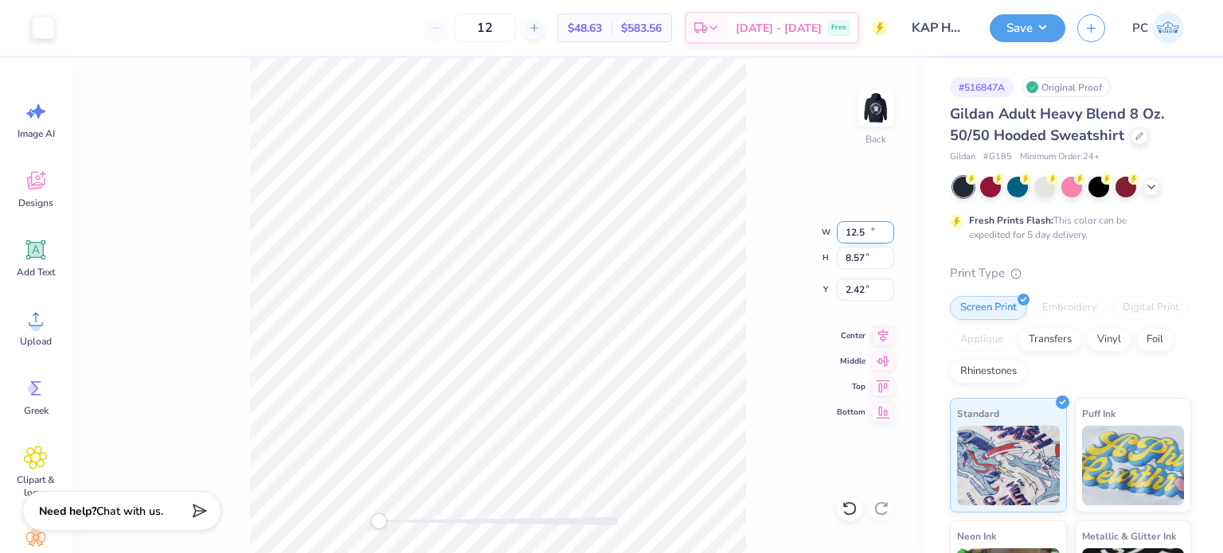
type input "8.57"
type input "2.42"
type input "11.26"
click at [864, 235] on input "12.58" at bounding box center [865, 232] width 57 height 22
type input "12.47"
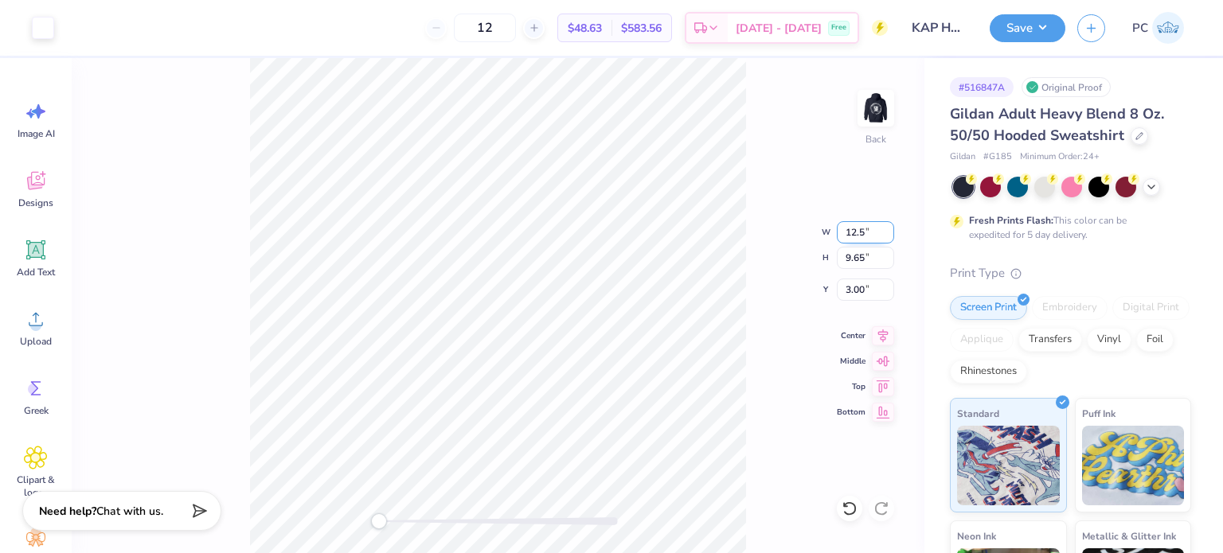
type input "9.57"
type input "3.05"
click at [875, 286] on input "3.05" at bounding box center [865, 290] width 57 height 22
type input "3"
type input "3.00"
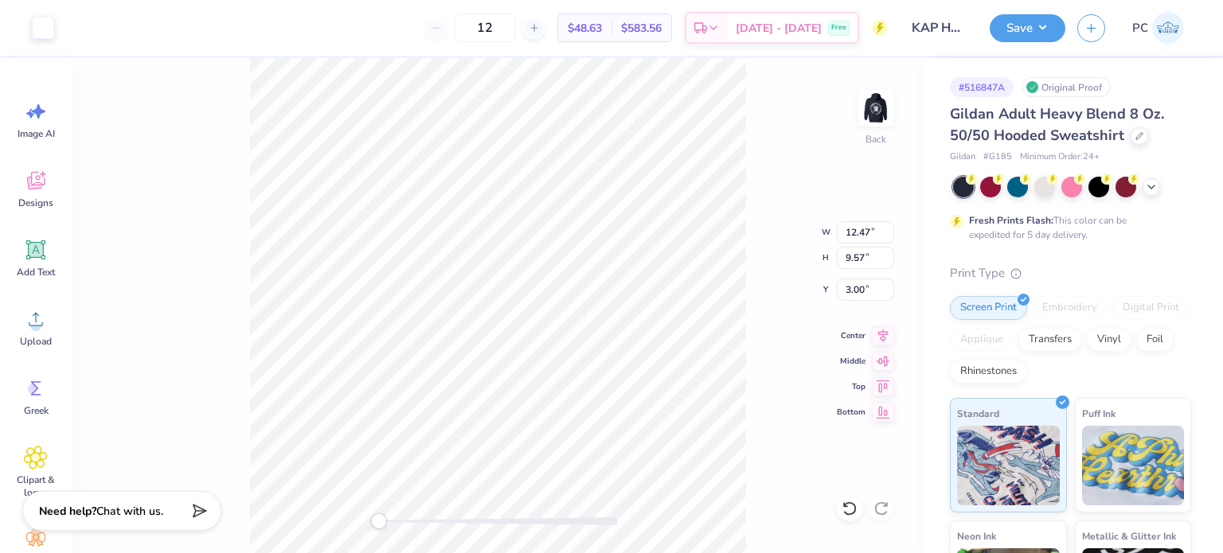
click at [771, 176] on div "Back W 12.47 12.47 " H 9.57 9.57 " Y 3.00 3.00 " Center Middle Top Bottom" at bounding box center [498, 305] width 853 height 495
type input "12.00"
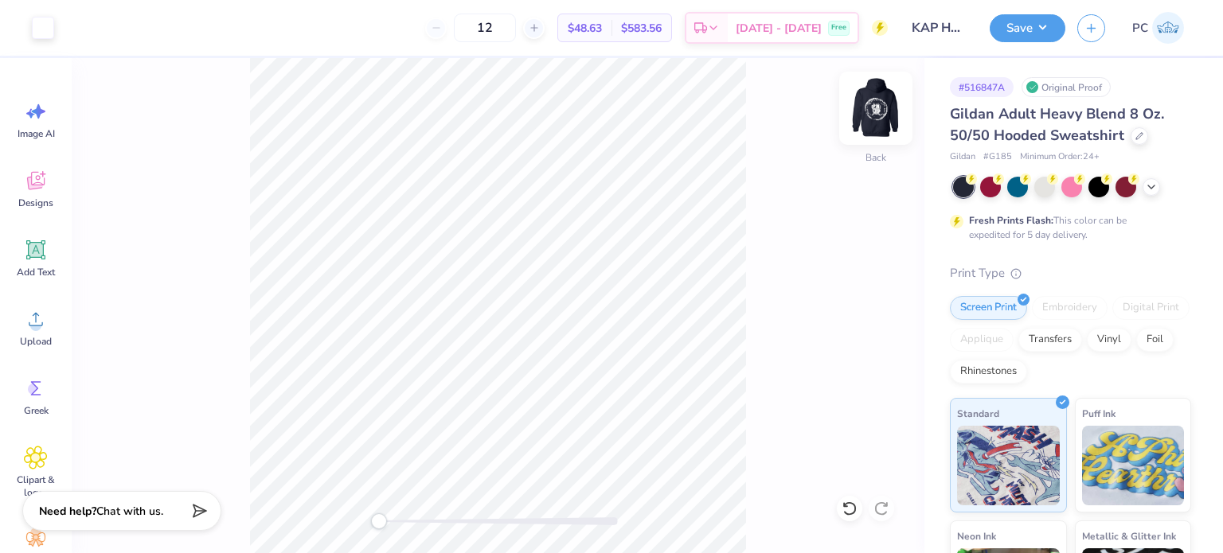
click at [873, 109] on img at bounding box center [876, 108] width 64 height 64
click at [1040, 41] on div "Save PC" at bounding box center [1105, 28] width 233 height 56
click at [1028, 22] on button "Save" at bounding box center [1027, 26] width 76 height 28
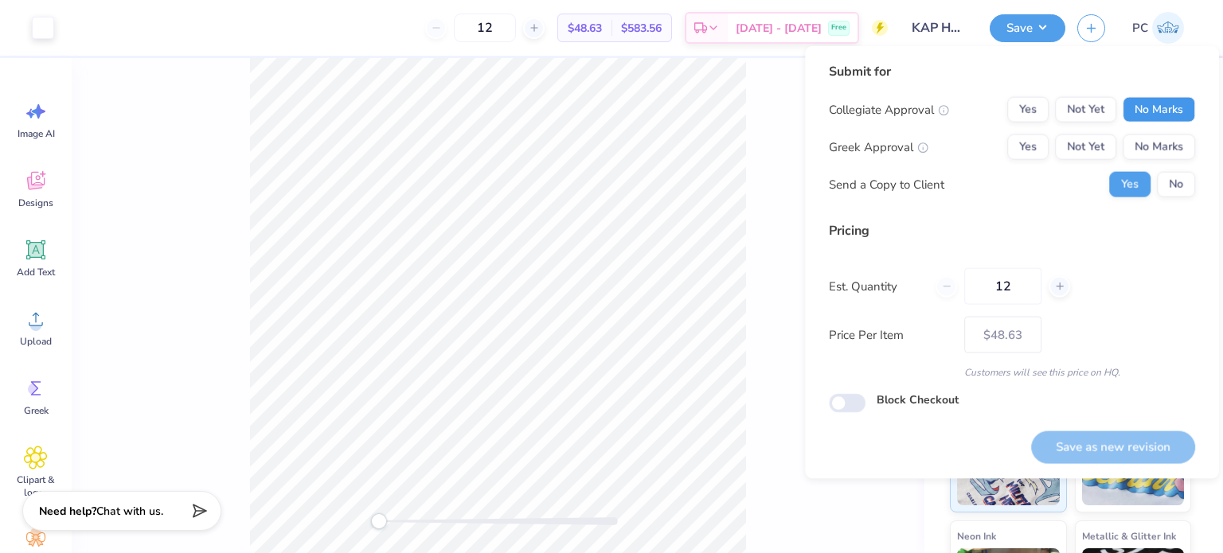
click at [1162, 102] on button "No Marks" at bounding box center [1158, 109] width 72 height 25
click at [1025, 145] on button "Yes" at bounding box center [1027, 147] width 41 height 25
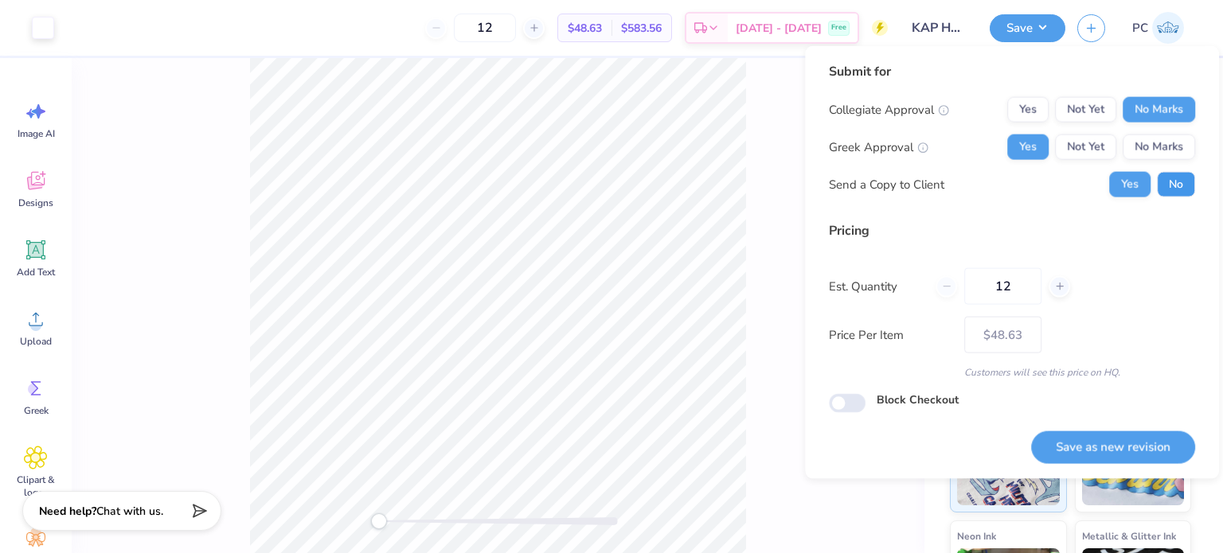
click at [1167, 186] on button "No" at bounding box center [1176, 184] width 38 height 25
click at [1092, 443] on button "Save as new revision" at bounding box center [1113, 447] width 164 height 33
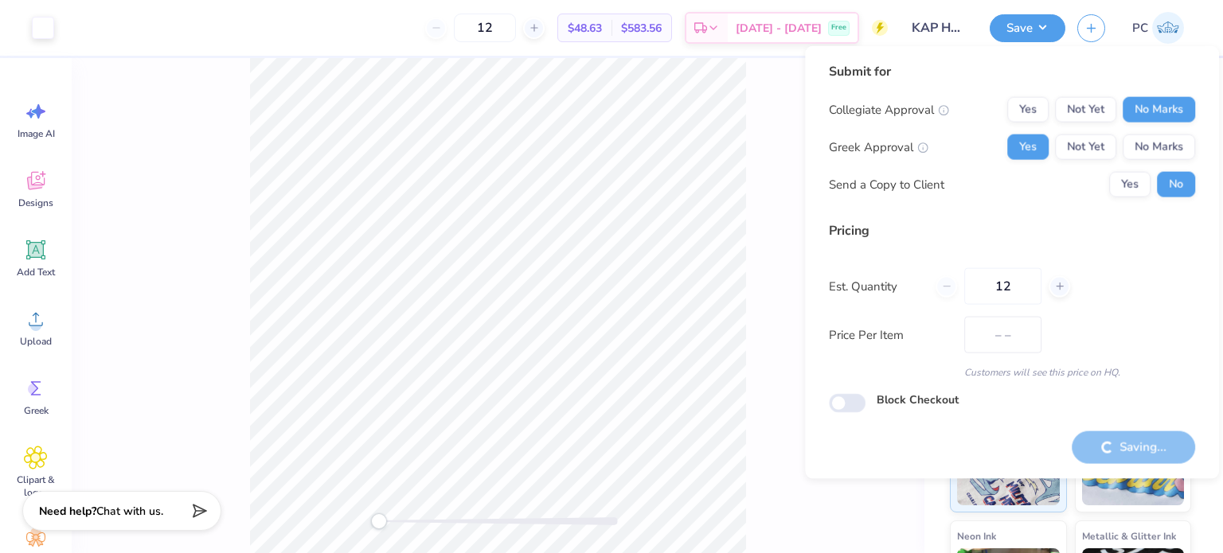
type input "$48.63"
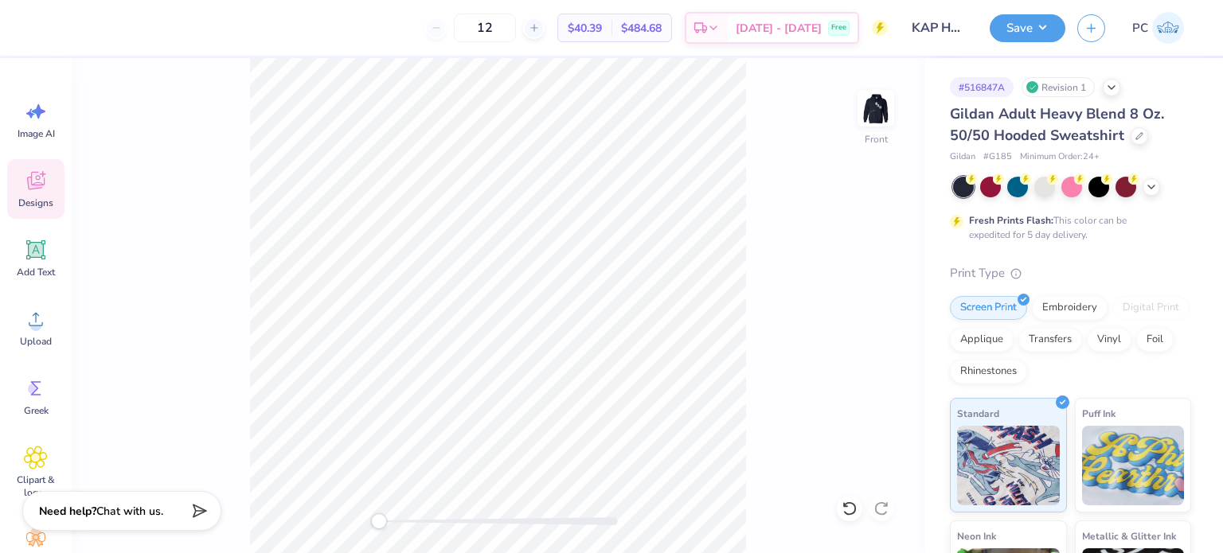
click at [33, 178] on icon at bounding box center [36, 181] width 24 height 24
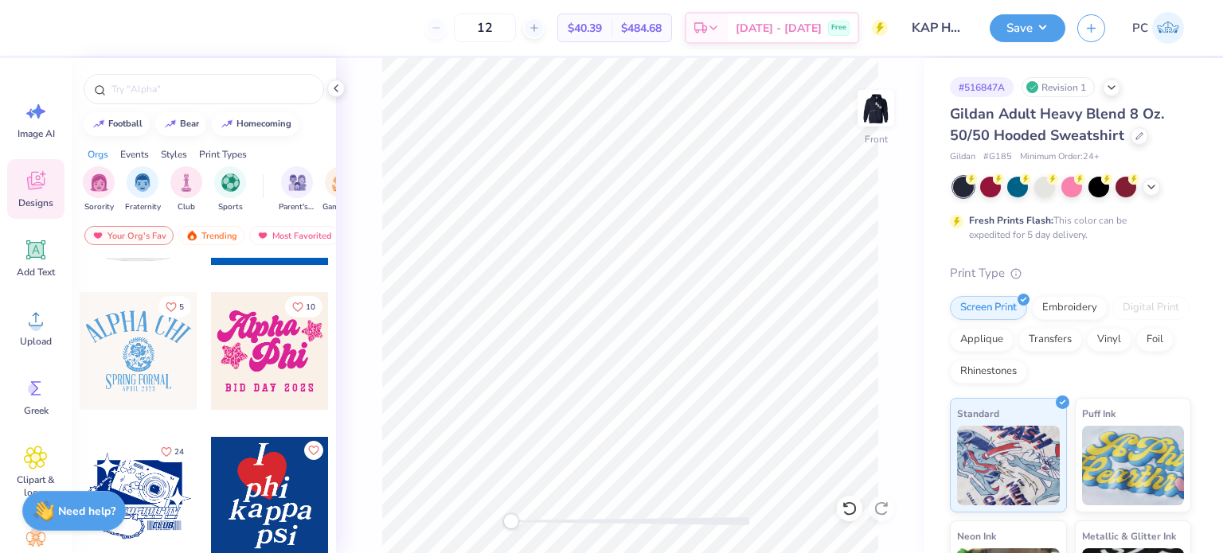
scroll to position [691, 0]
click at [885, 107] on img at bounding box center [876, 108] width 64 height 64
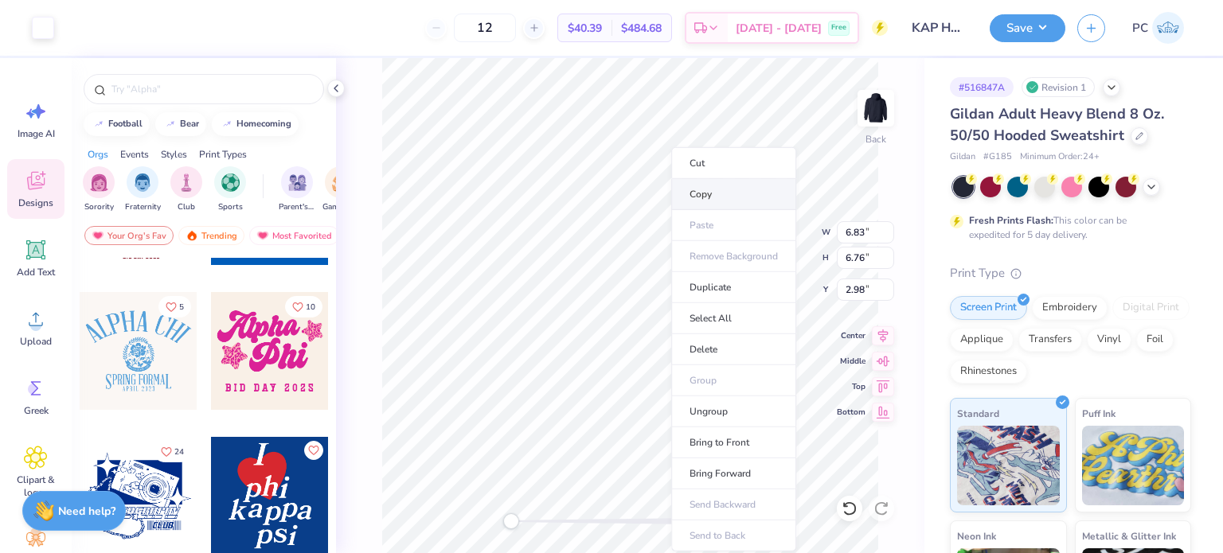
click at [702, 194] on li "Copy" at bounding box center [733, 194] width 125 height 31
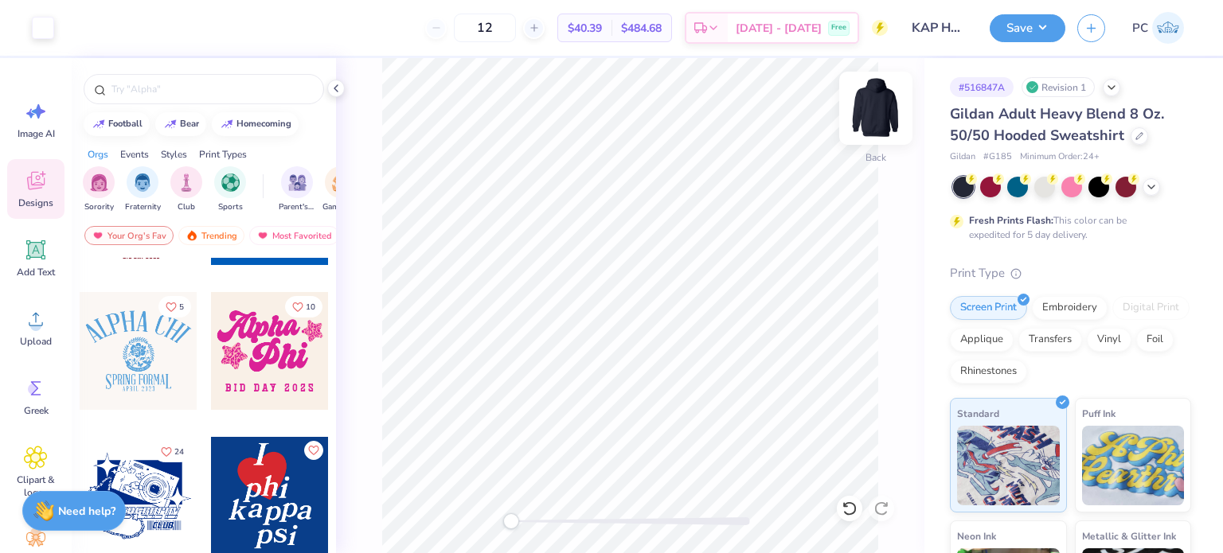
click at [878, 110] on img at bounding box center [876, 108] width 64 height 64
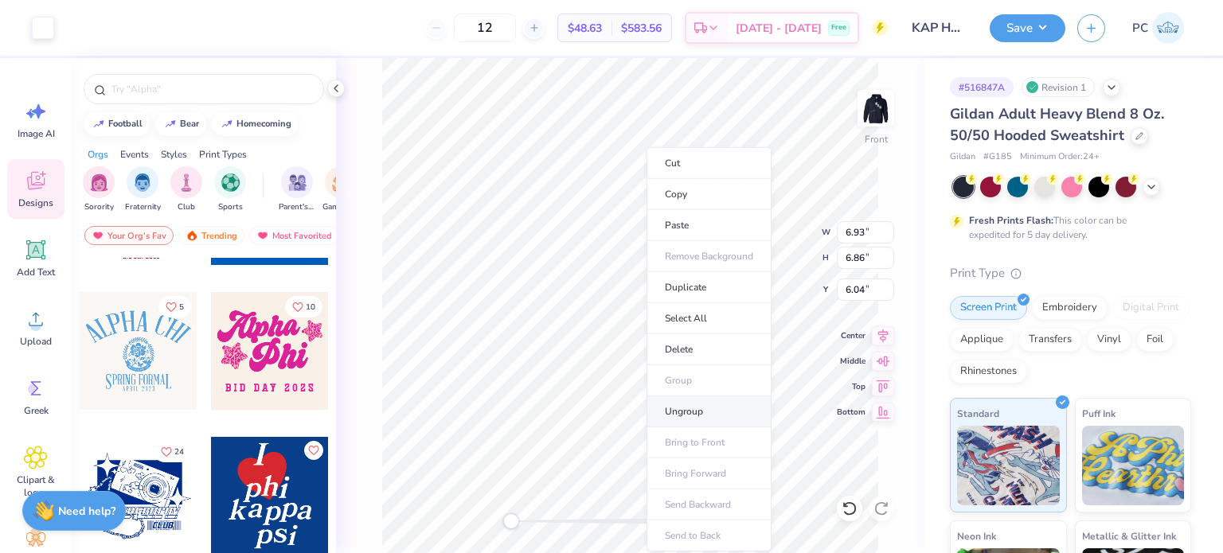
click at [690, 415] on li "Ungroup" at bounding box center [708, 411] width 125 height 31
type input "6.00"
type input "8.40"
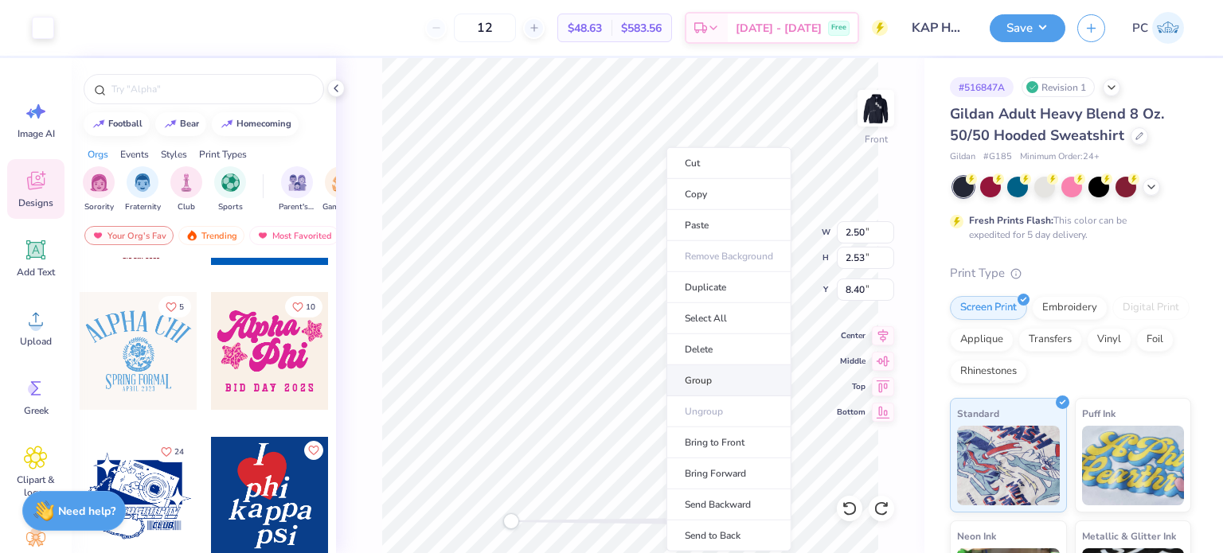
click at [736, 384] on li "Group" at bounding box center [728, 380] width 125 height 31
type input "2.80"
type input "6.00"
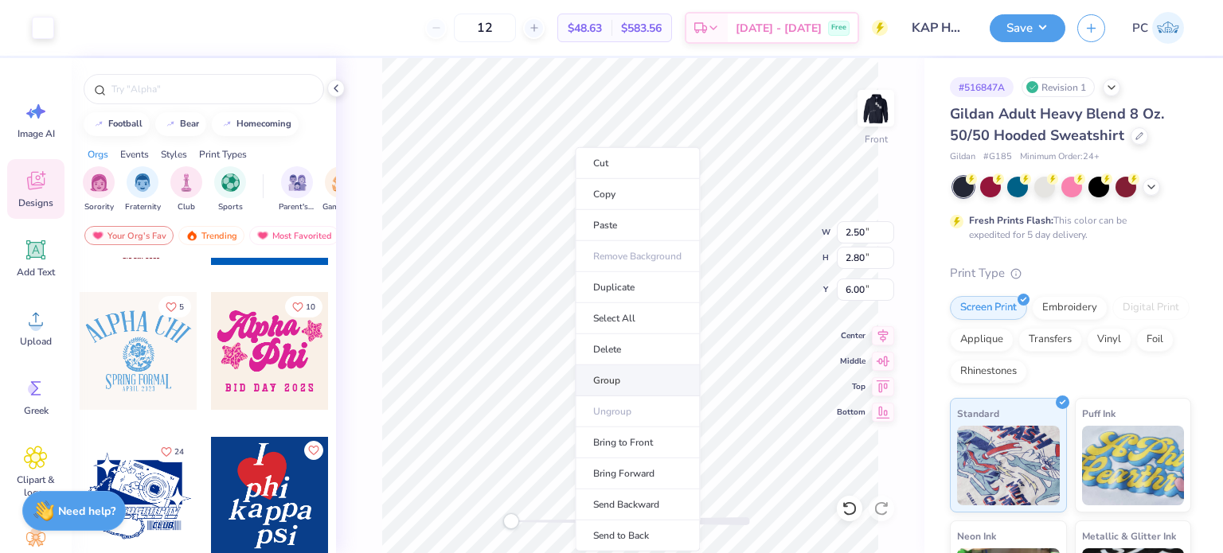
click at [653, 383] on li "Group" at bounding box center [637, 380] width 125 height 31
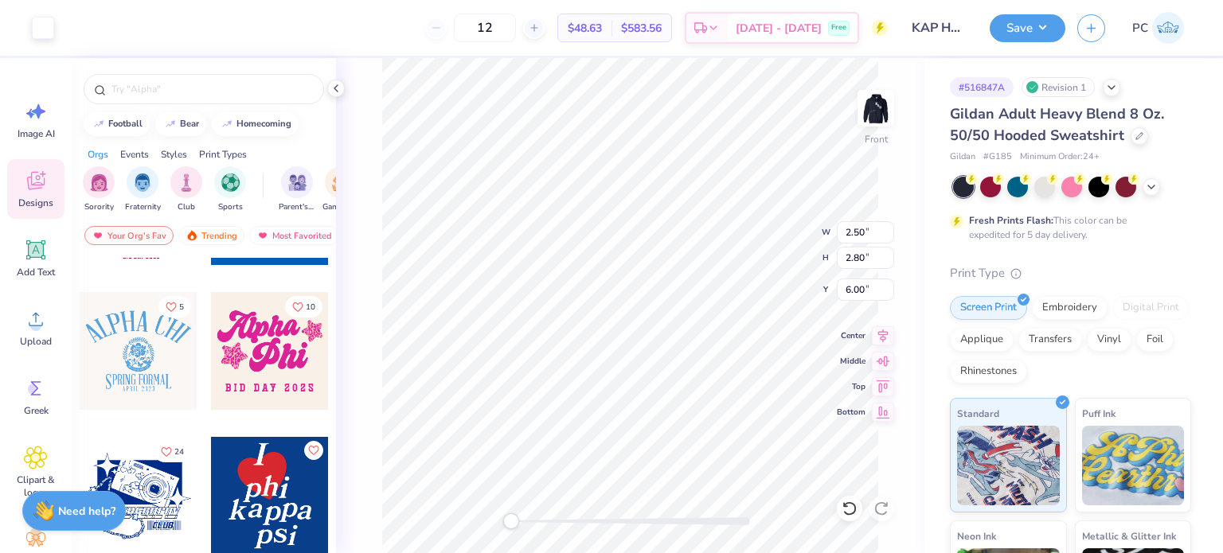
type input "2.53"
type input "8.40"
click at [754, 373] on li "Group" at bounding box center [759, 380] width 125 height 31
type input "2.53"
type input "9.69"
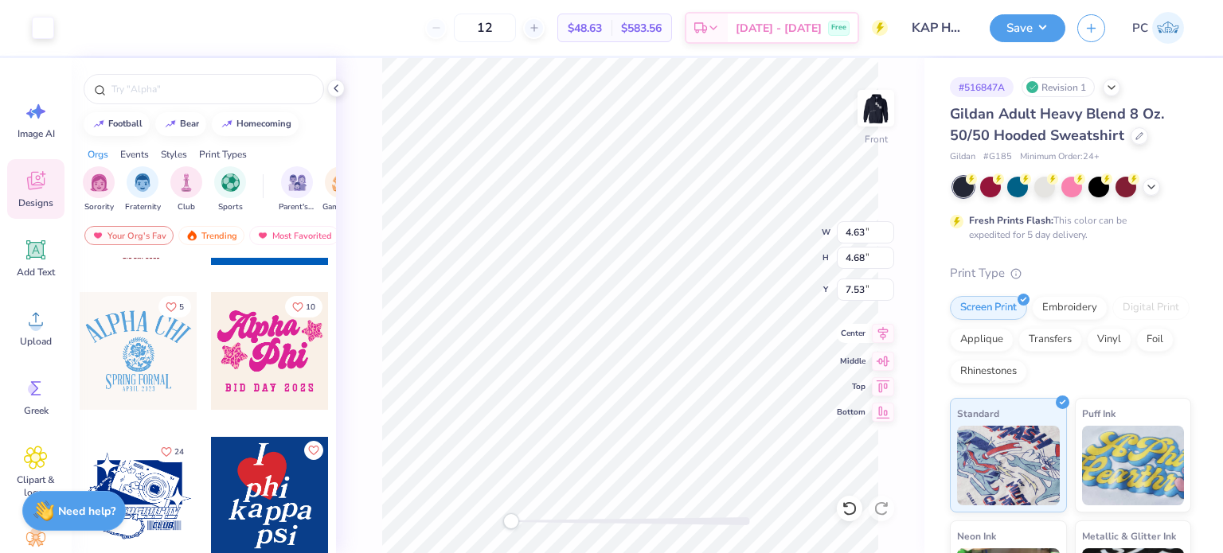
click at [882, 333] on icon at bounding box center [883, 333] width 22 height 19
drag, startPoint x: 867, startPoint y: 294, endPoint x: 844, endPoint y: 289, distance: 23.6
click at [844, 289] on input "7.53" at bounding box center [865, 290] width 57 height 22
type input "6"
type input "2.40"
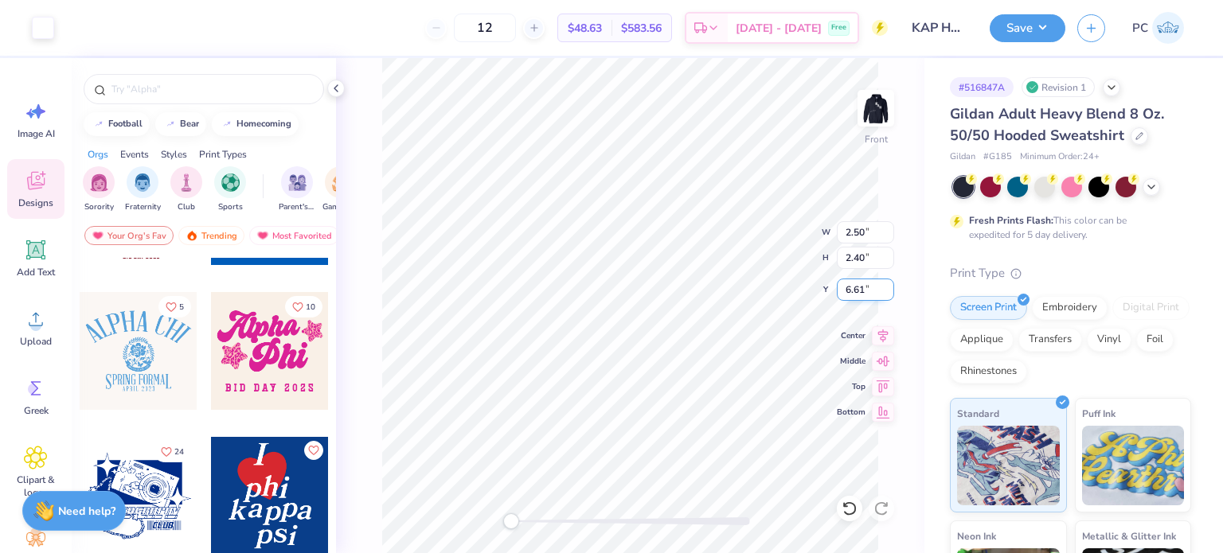
click at [853, 292] on input "6.61" at bounding box center [865, 290] width 57 height 22
type input "6.41"
click at [861, 259] on input "2.40" at bounding box center [865, 258] width 57 height 22
type input "2.80"
click at [857, 256] on input "2.40" at bounding box center [865, 258] width 57 height 22
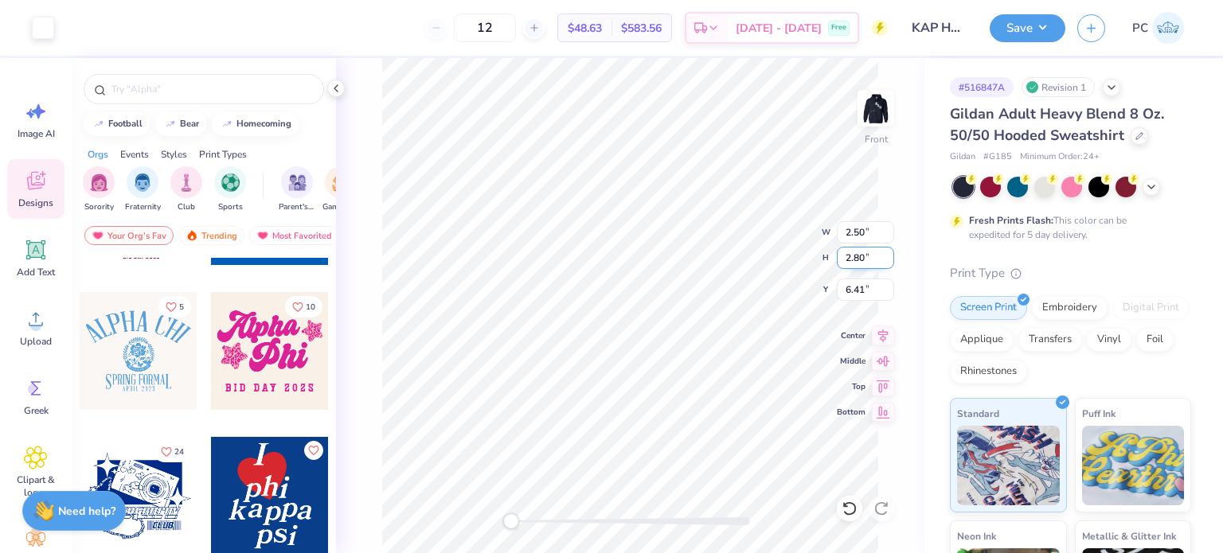
type input "2.80"
type input "2.50"
type input "2.80"
type input "6.41"
type input "3.39"
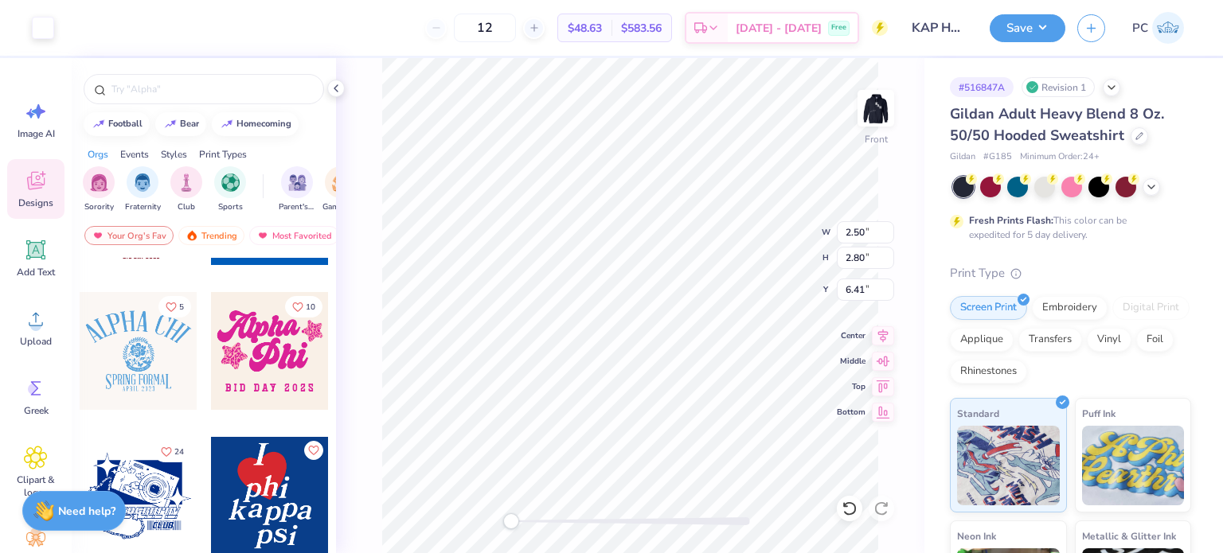
type input "3.26"
type input "14.37"
drag, startPoint x: 880, startPoint y: 255, endPoint x: 841, endPoint y: 259, distance: 39.2
click at [841, 259] on input "3.26" at bounding box center [865, 258] width 57 height 22
type input "2.8"
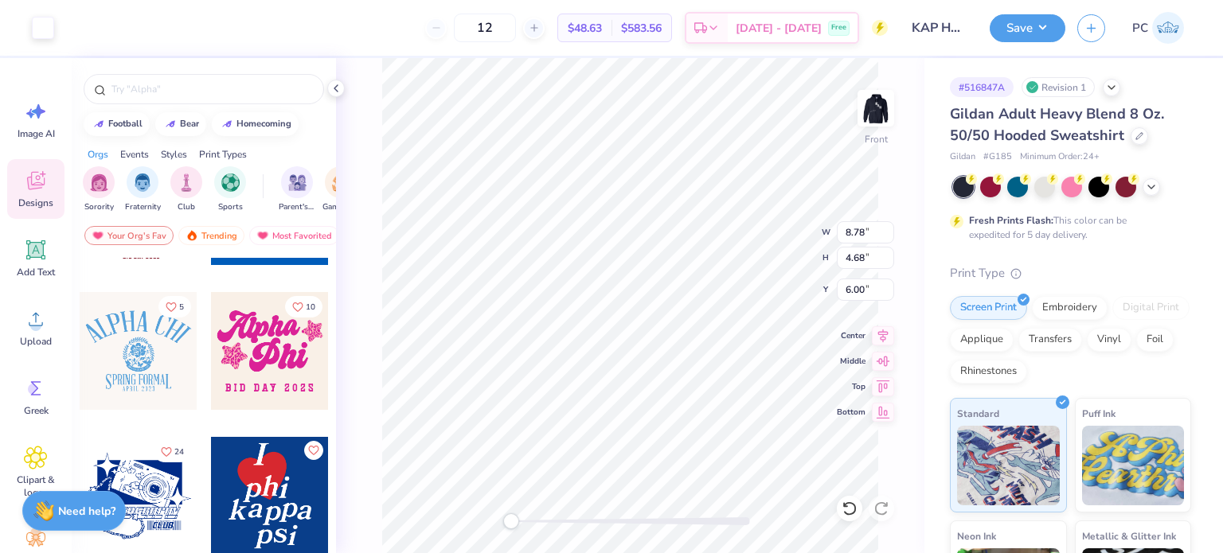
type input "9.40"
type input "2.86"
type input "2.75"
type input "9.61"
type input "2.50"
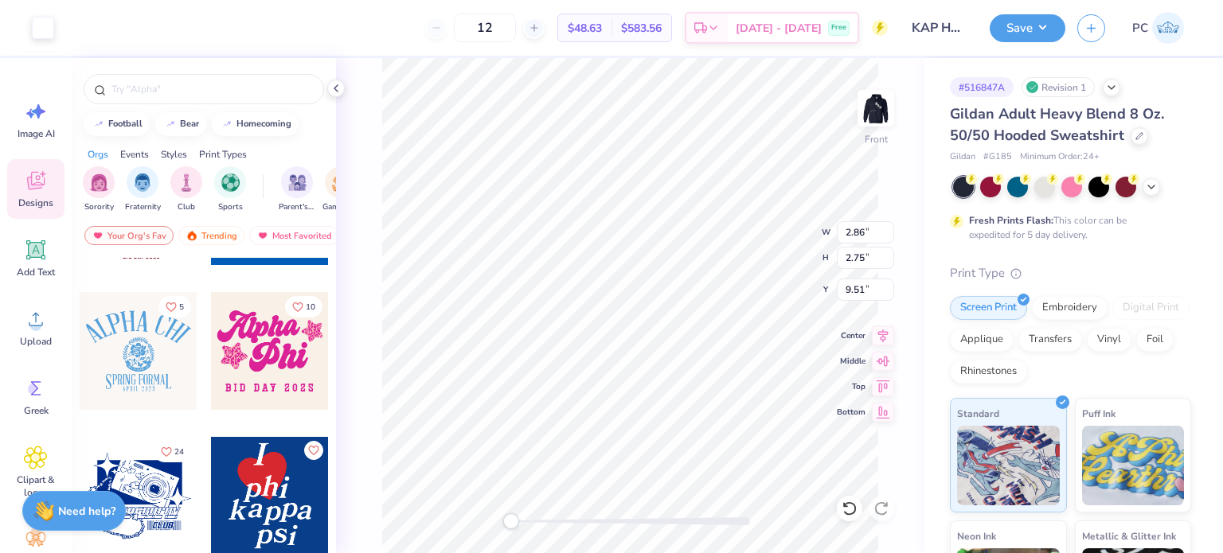
type input "2.80"
click at [871, 289] on input "9.00" at bounding box center [865, 290] width 57 height 22
type input "9"
type input "6.00"
type input "2.86"
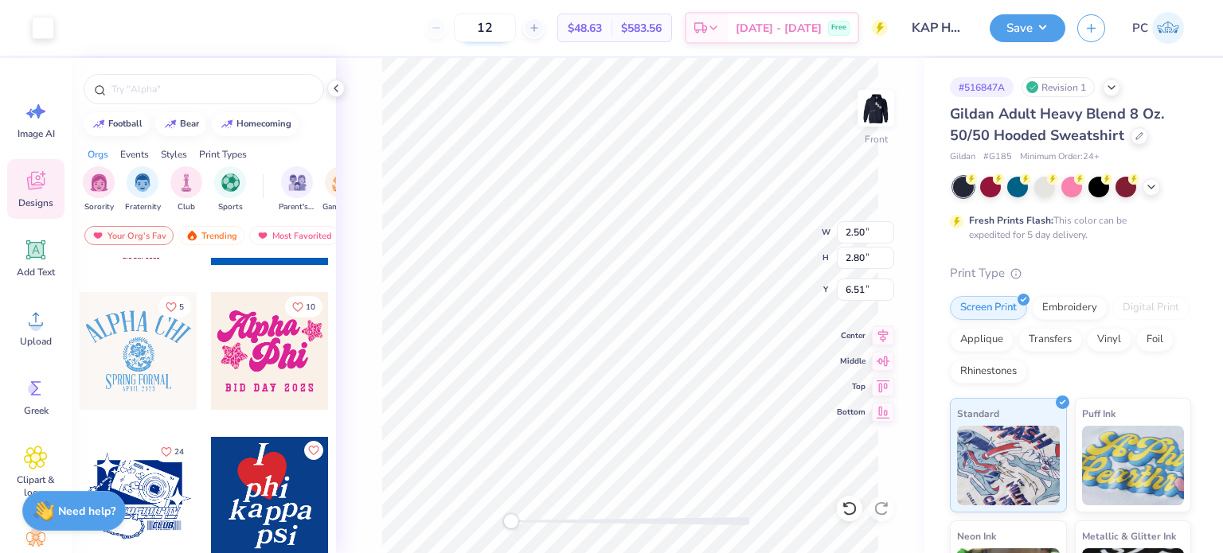
type input "2.75"
click at [474, 525] on div "Front" at bounding box center [630, 305] width 588 height 495
click at [868, 234] on input "8.78" at bounding box center [865, 232] width 57 height 22
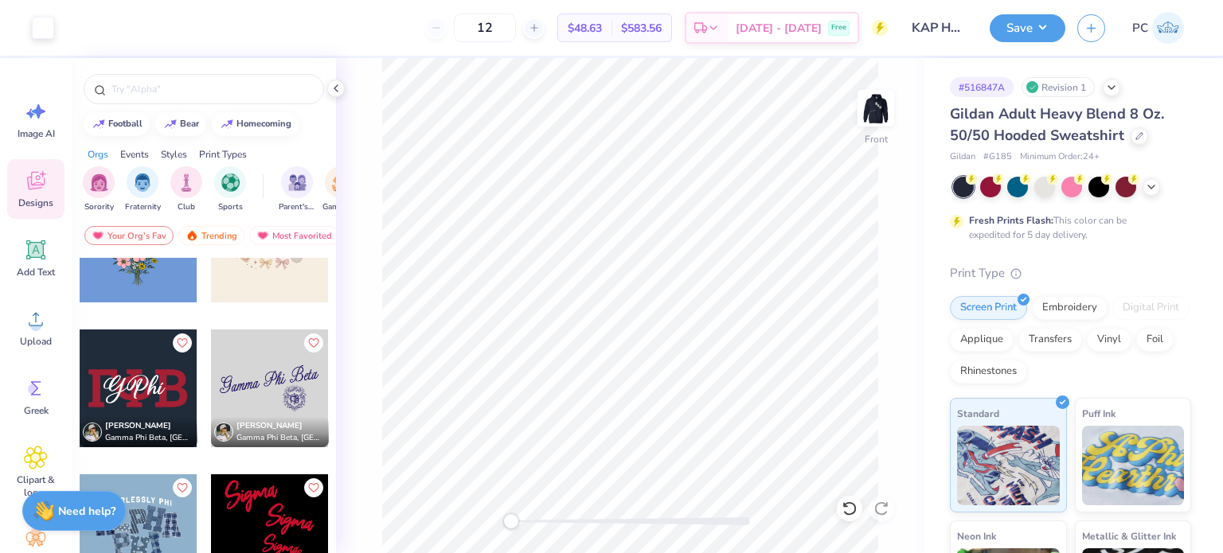
scroll to position [6594, 0]
click at [895, 116] on div "Front" at bounding box center [630, 305] width 588 height 495
click at [876, 116] on img at bounding box center [876, 108] width 64 height 64
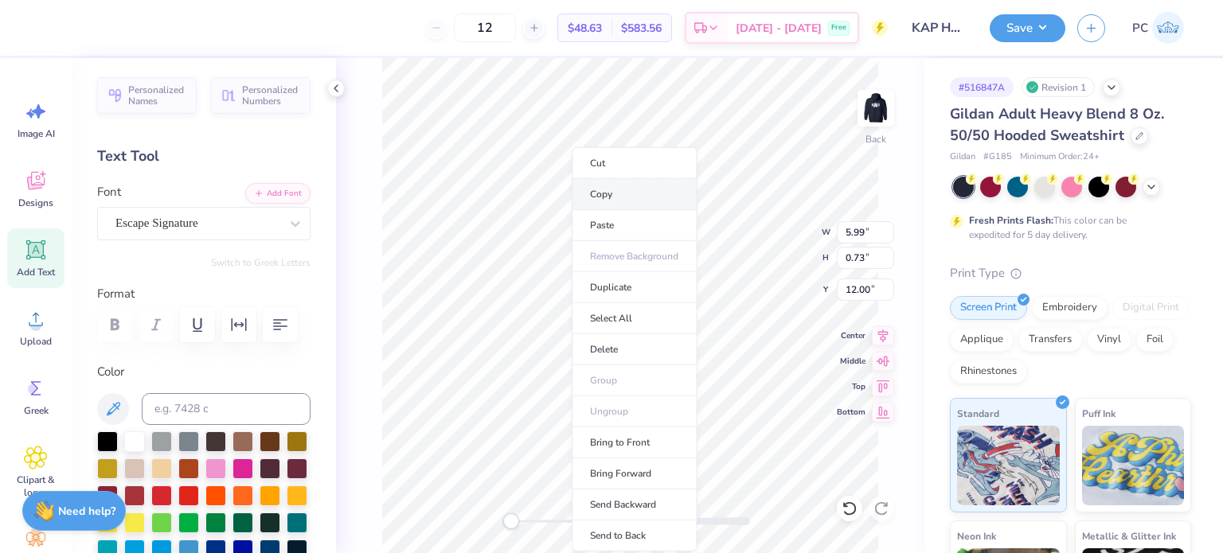
click at [615, 195] on li "Copy" at bounding box center [634, 194] width 125 height 31
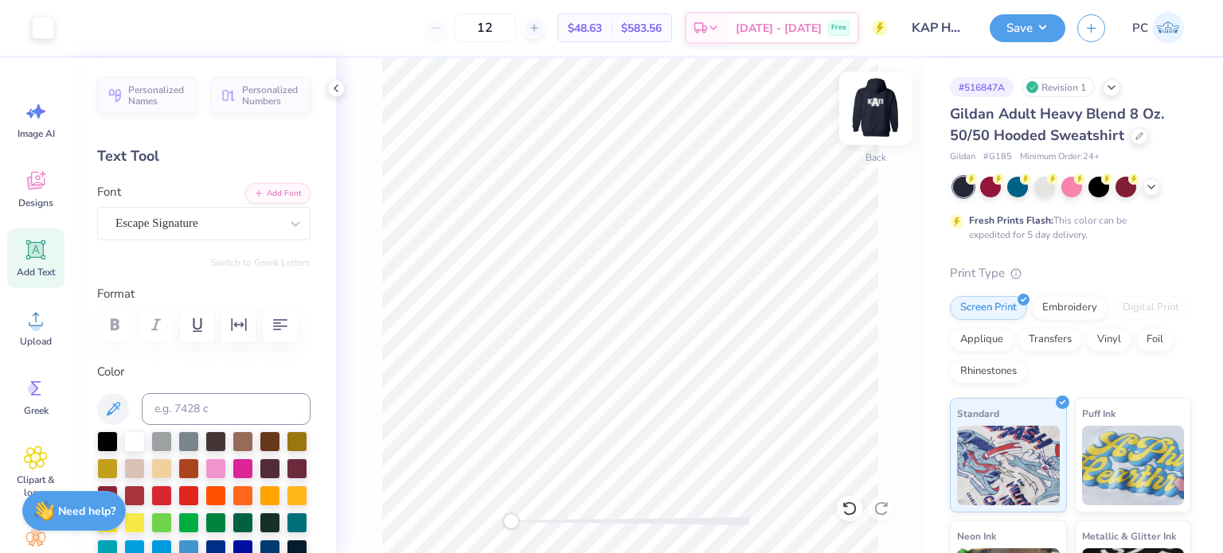
click at [888, 107] on img at bounding box center [876, 108] width 64 height 64
click at [32, 199] on span "Designs" at bounding box center [35, 203] width 35 height 13
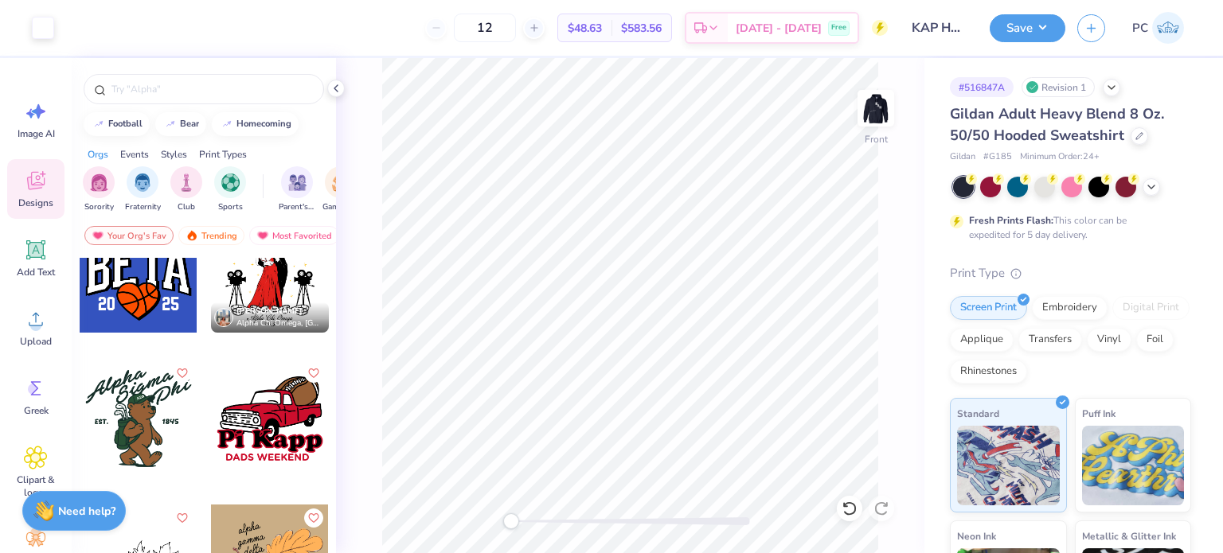
scroll to position [7288, 0]
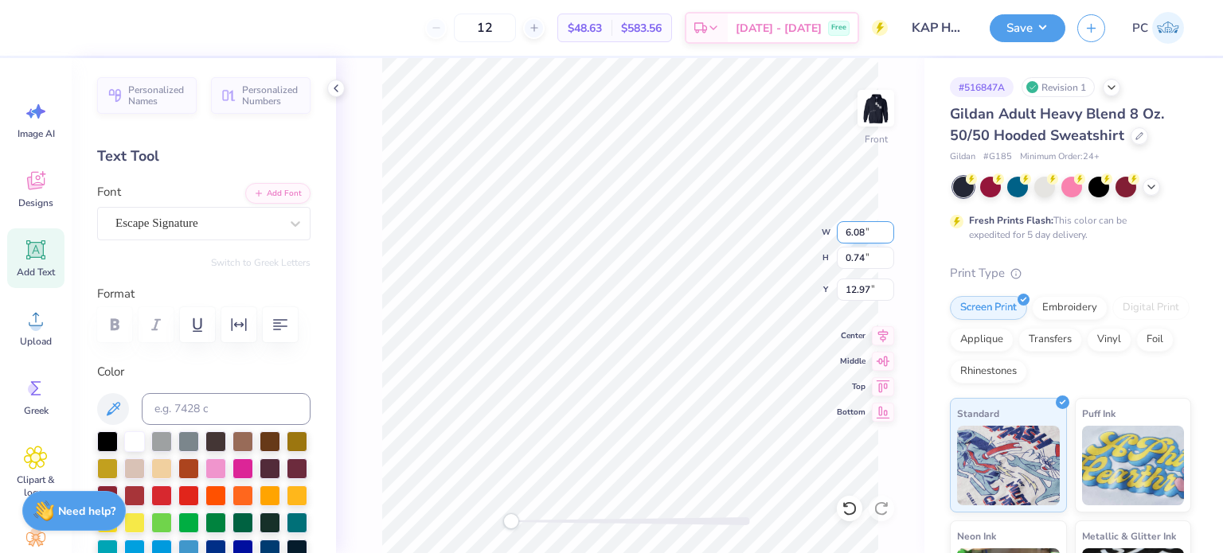
click at [874, 232] on input "6.08" at bounding box center [865, 232] width 57 height 22
type input "6"
type input "10"
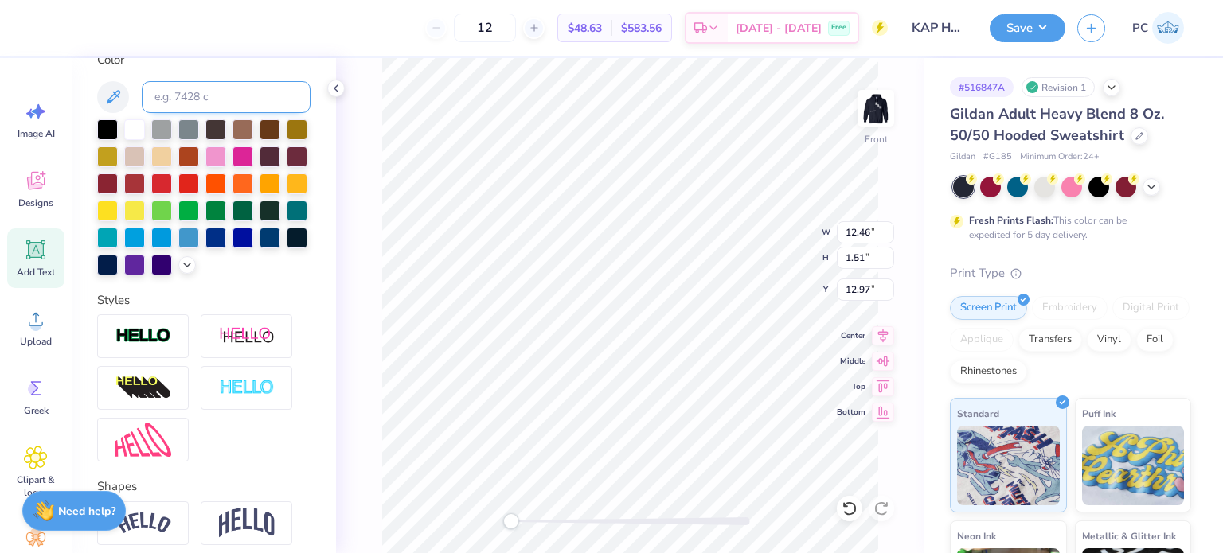
scroll to position [462, 0]
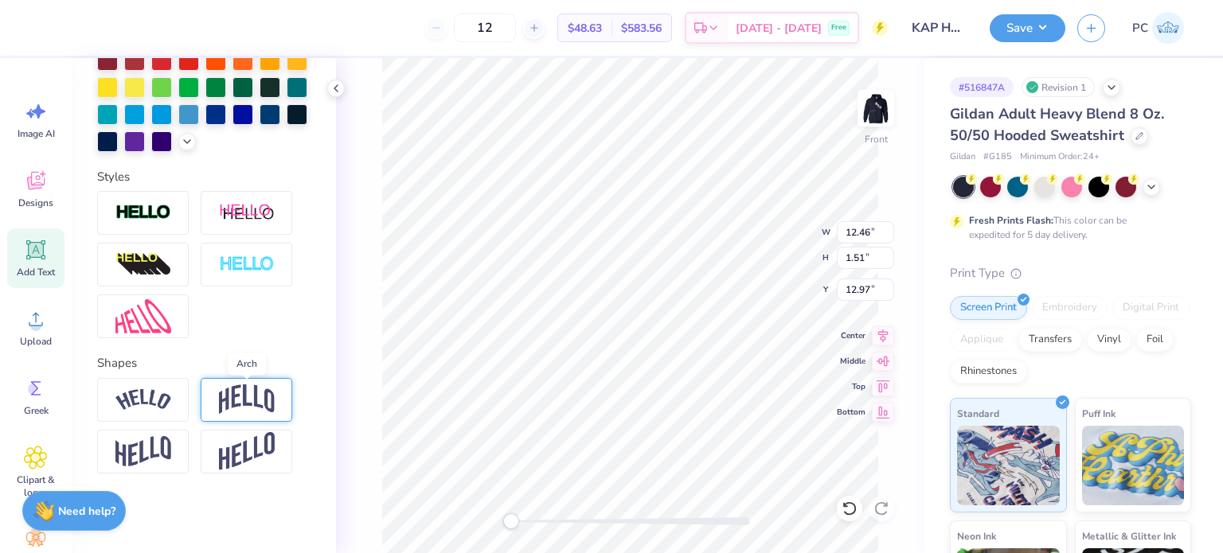
click at [256, 401] on img at bounding box center [247, 399] width 56 height 30
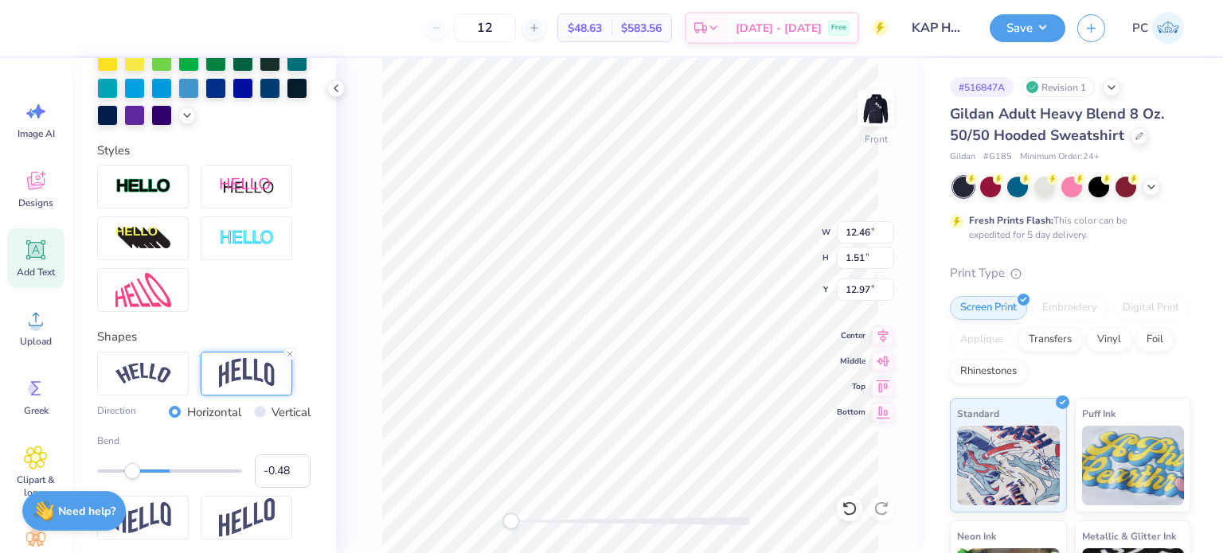
type input "-0.50"
drag, startPoint x: 192, startPoint y: 494, endPoint x: 131, endPoint y: 502, distance: 61.8
click at [131, 479] on div "Accessibility label" at bounding box center [131, 471] width 16 height 16
type input "-0.30"
click at [143, 473] on div at bounding box center [169, 471] width 145 height 3
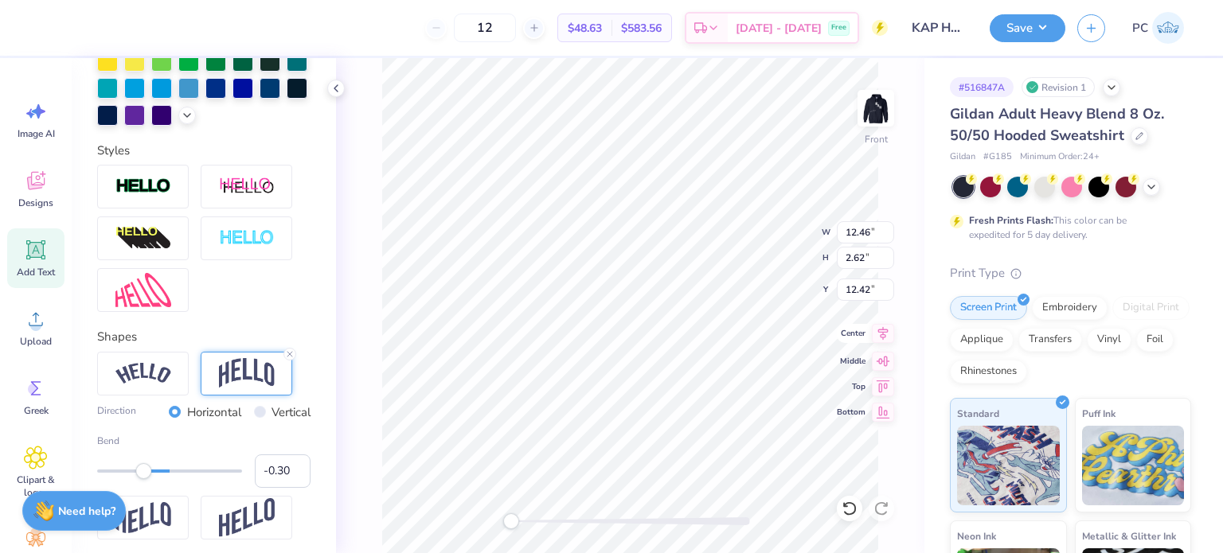
click at [884, 330] on icon at bounding box center [883, 333] width 10 height 14
click at [870, 226] on input "9.19" at bounding box center [865, 232] width 57 height 22
type input "9"
type input "15.67"
type input "8.91"
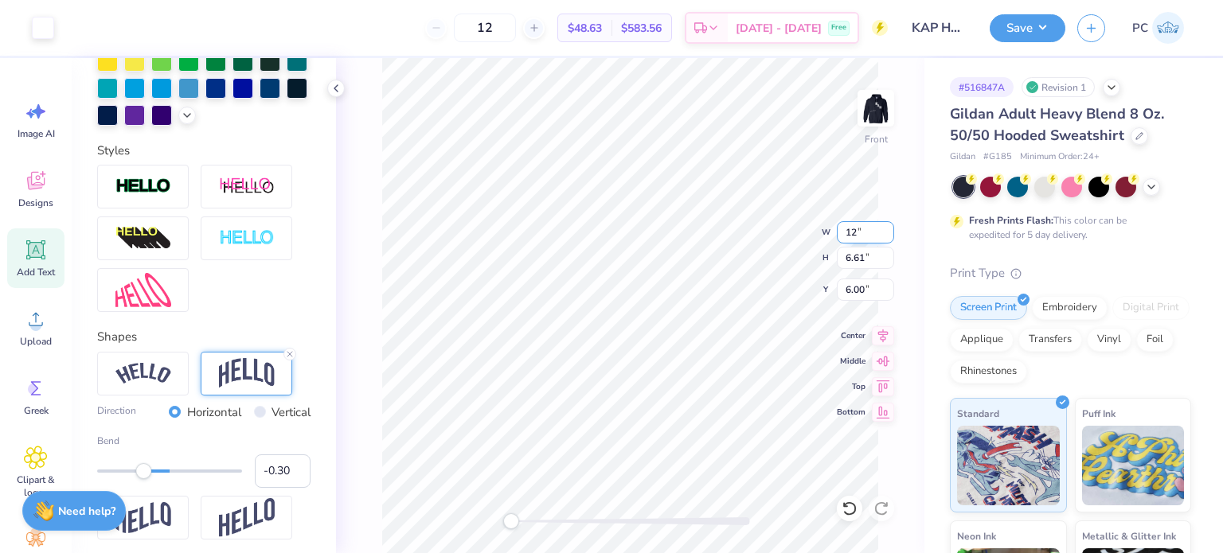
type input "6.11"
type input "9.19"
type input "6.10"
type input "7.58"
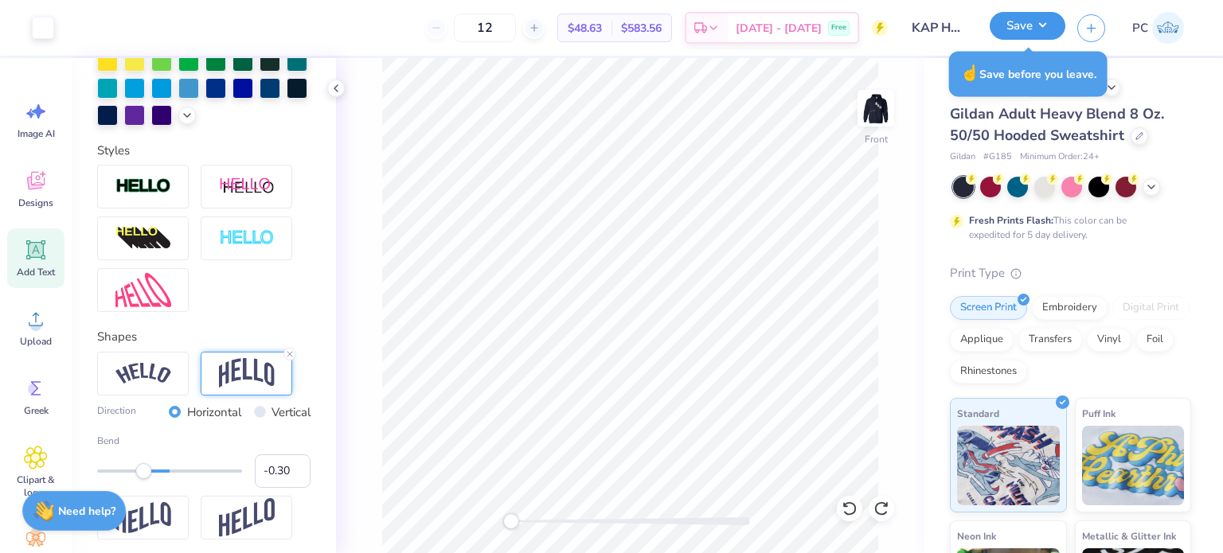
click at [1035, 22] on button "Save" at bounding box center [1027, 26] width 76 height 28
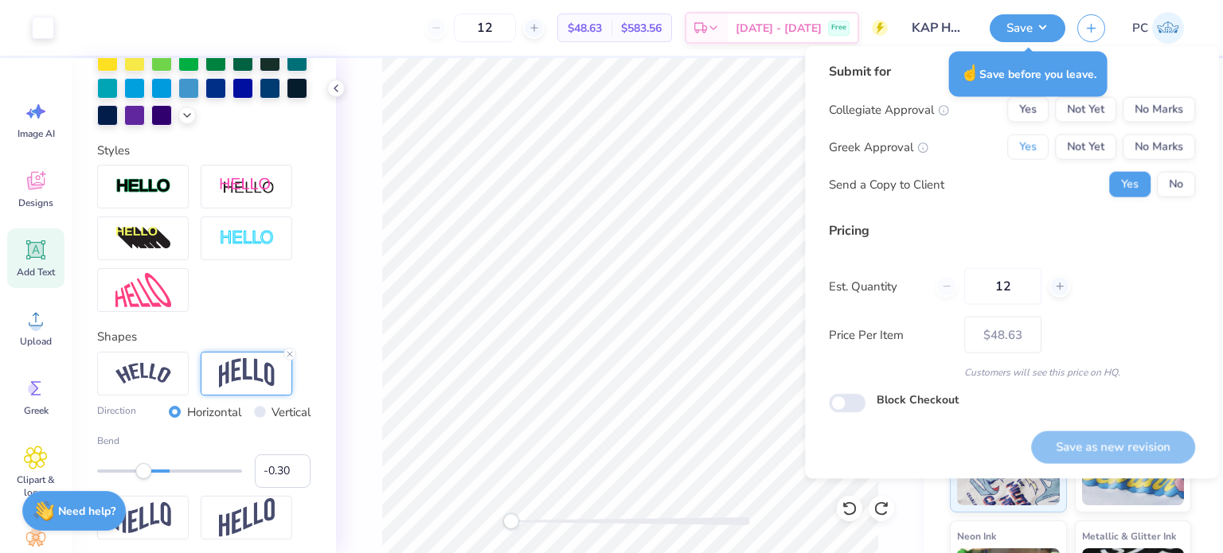
drag, startPoint x: 1022, startPoint y: 143, endPoint x: 1165, endPoint y: 165, distance: 144.9
click at [1023, 143] on button "Yes" at bounding box center [1027, 147] width 41 height 25
click at [1169, 184] on button "No" at bounding box center [1176, 184] width 38 height 25
click at [1163, 120] on button "No Marks" at bounding box center [1158, 109] width 72 height 25
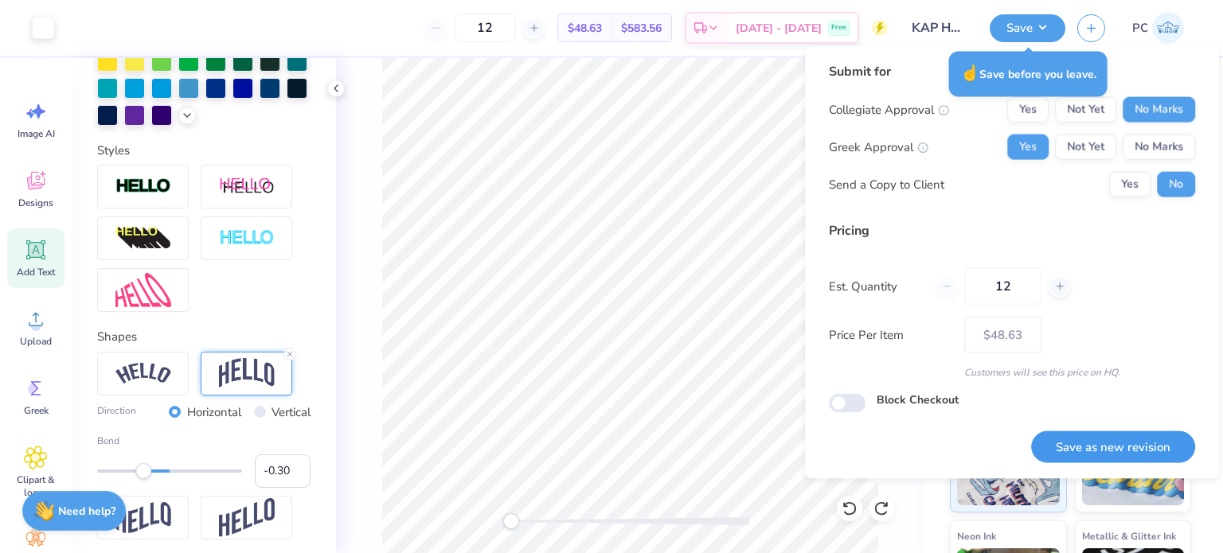
click at [1144, 448] on button "Save as new revision" at bounding box center [1113, 447] width 164 height 33
type input "$48.63"
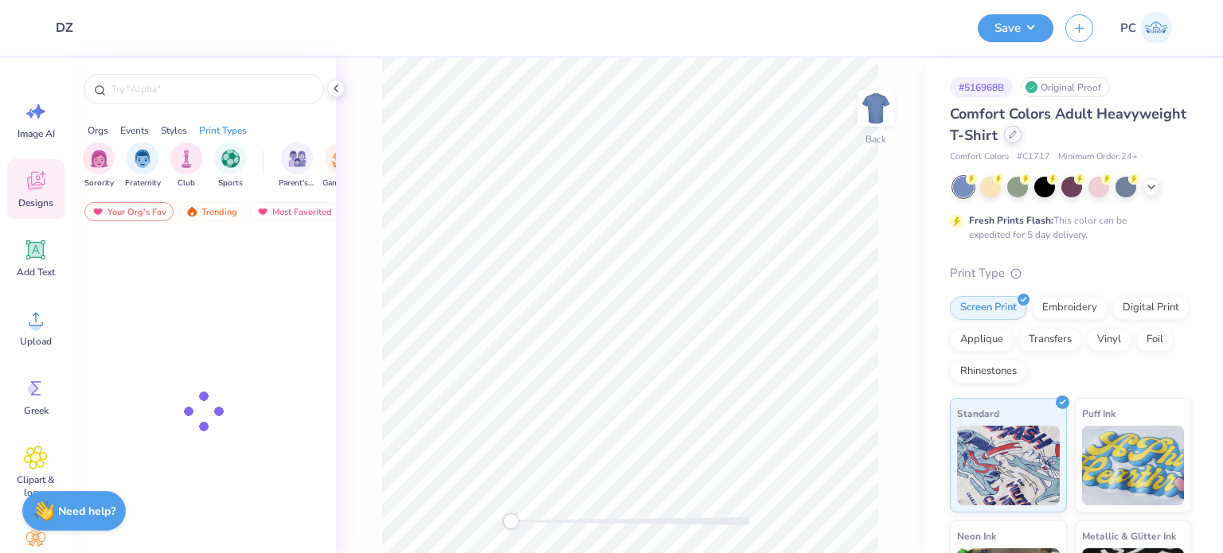
click at [1021, 139] on div at bounding box center [1013, 135] width 18 height 18
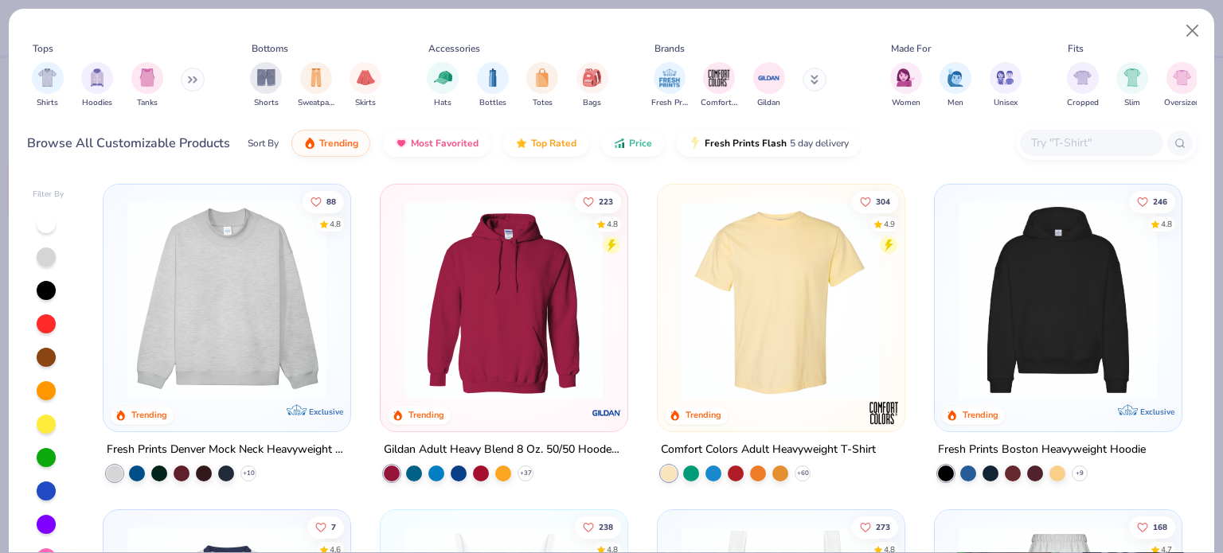
click at [1056, 148] on input "text" at bounding box center [1090, 143] width 123 height 18
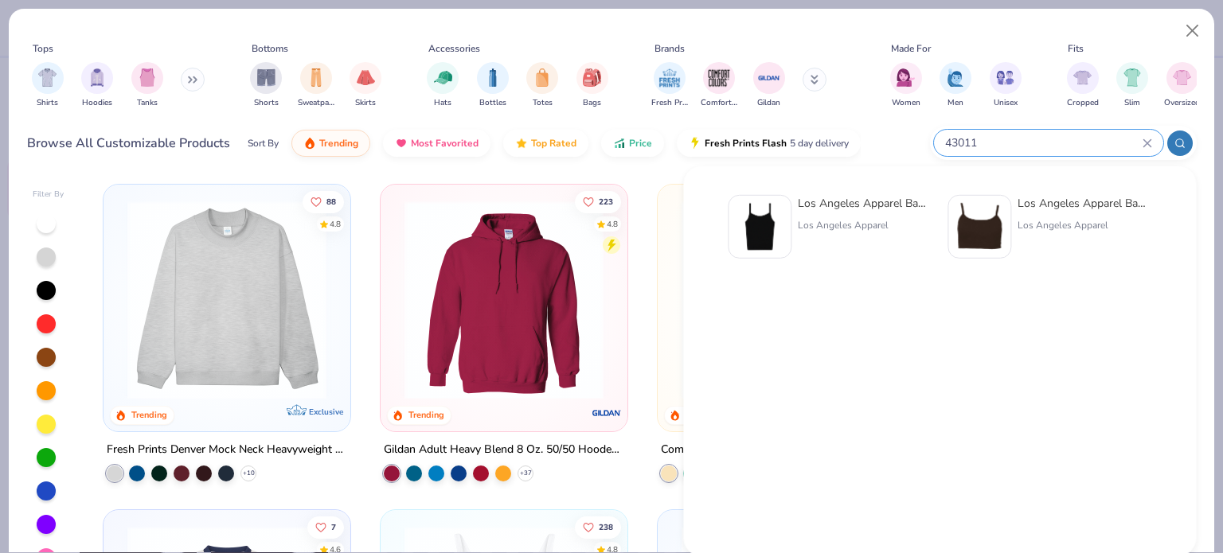
type input "43011"
click at [769, 236] on img at bounding box center [759, 226] width 49 height 49
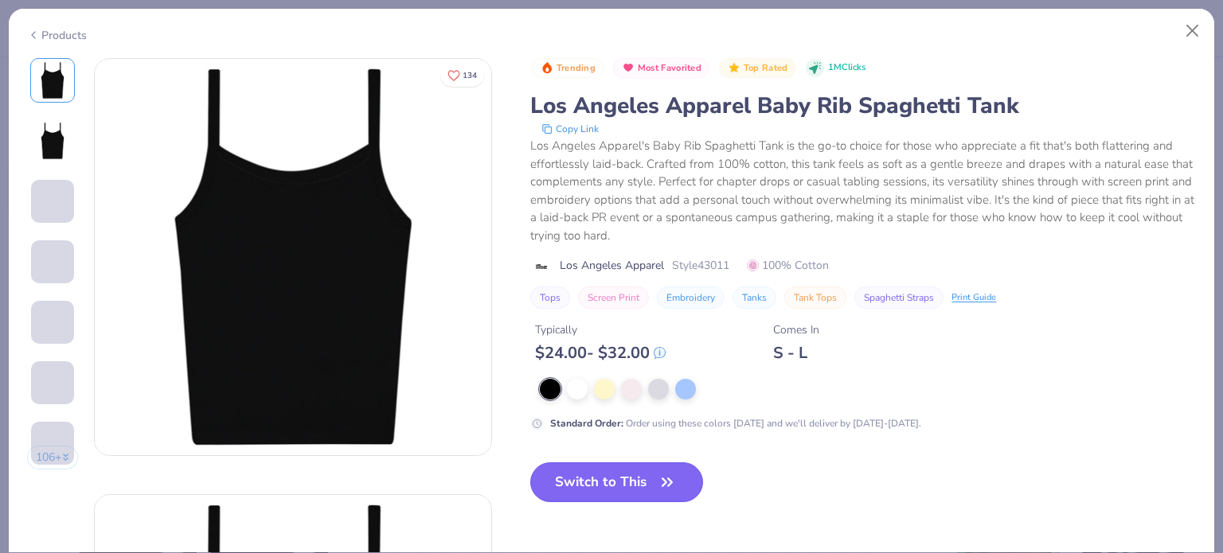
click at [622, 483] on button "Switch to This" at bounding box center [616, 482] width 173 height 40
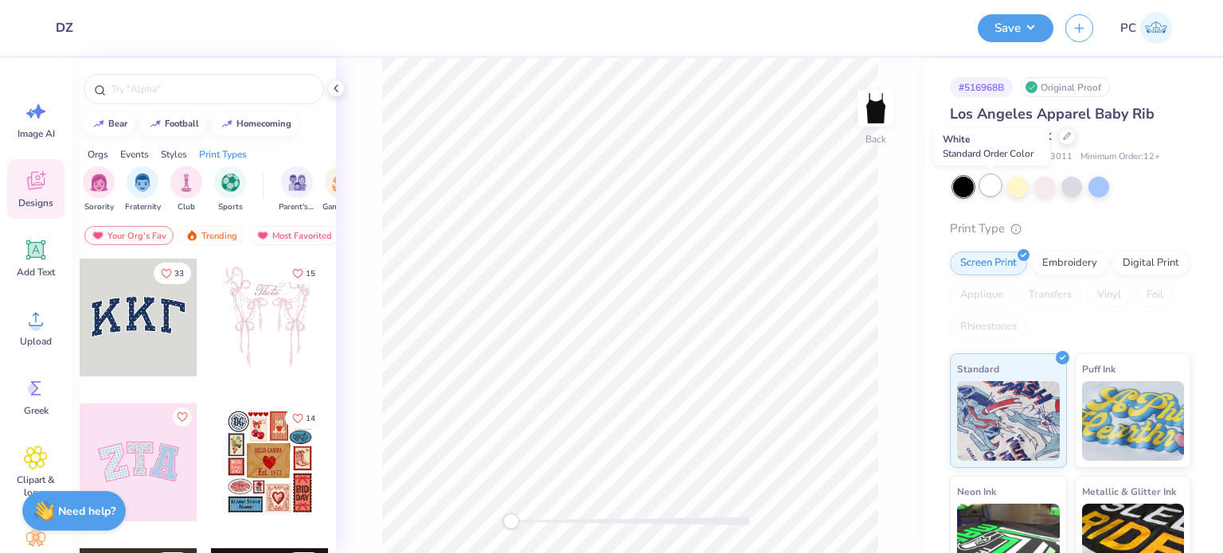
click at [985, 181] on div at bounding box center [990, 185] width 21 height 21
click at [334, 90] on icon at bounding box center [336, 88] width 13 height 13
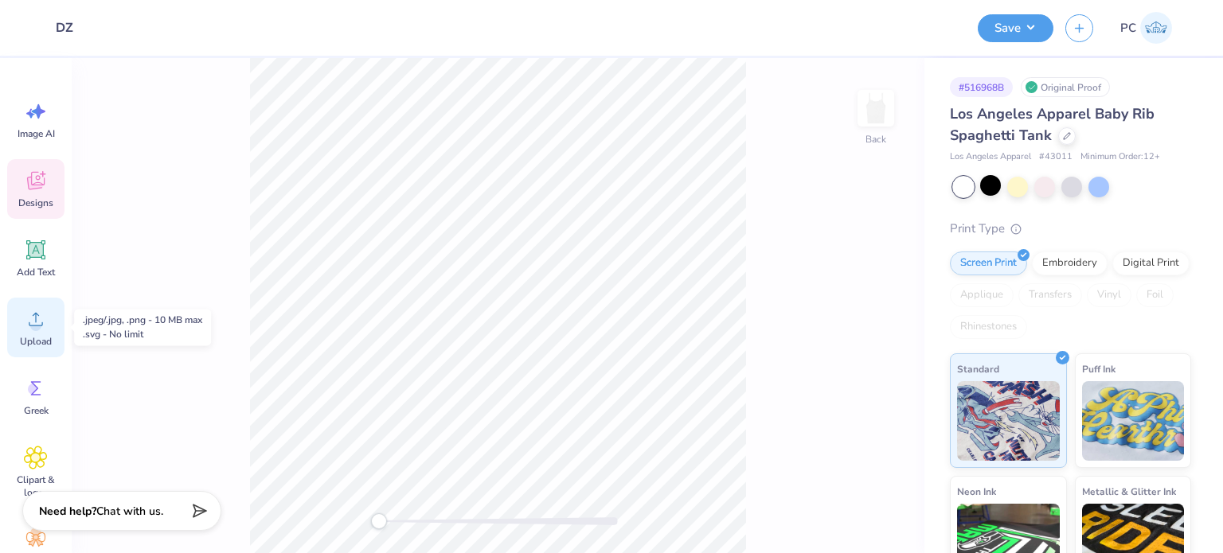
click at [32, 335] on span "Upload" at bounding box center [36, 341] width 32 height 13
click at [40, 189] on icon at bounding box center [36, 181] width 24 height 24
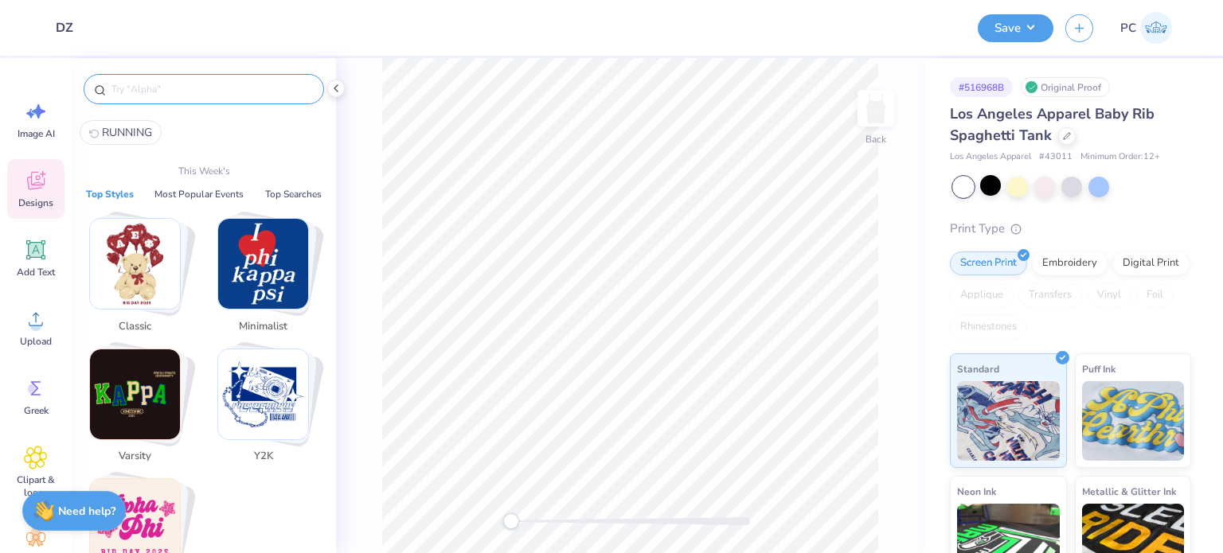
click at [172, 96] on input "text" at bounding box center [212, 89] width 204 height 16
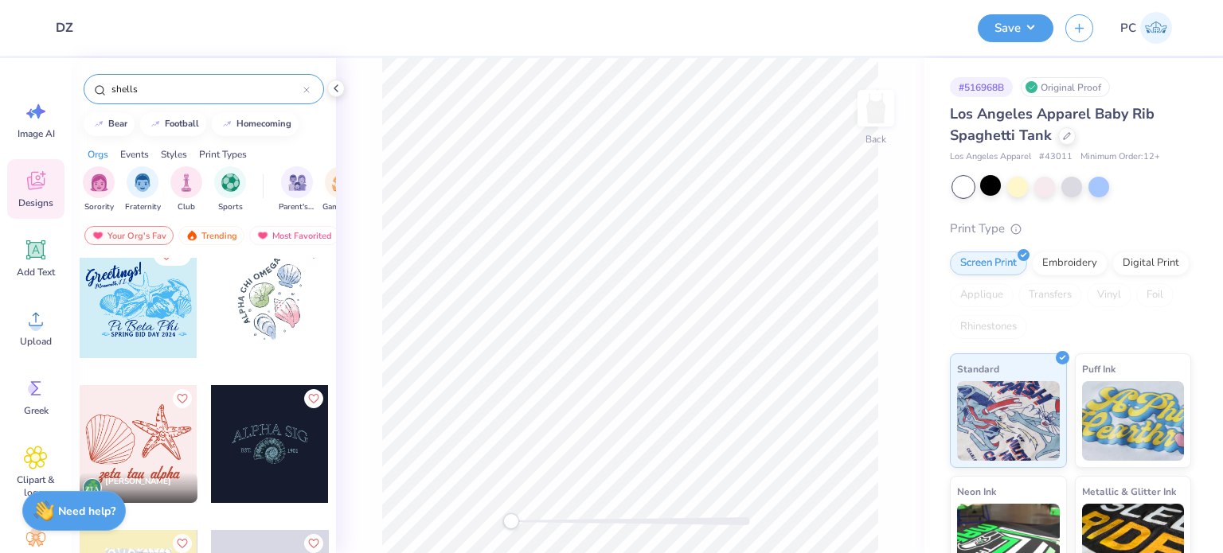
scroll to position [318, 0]
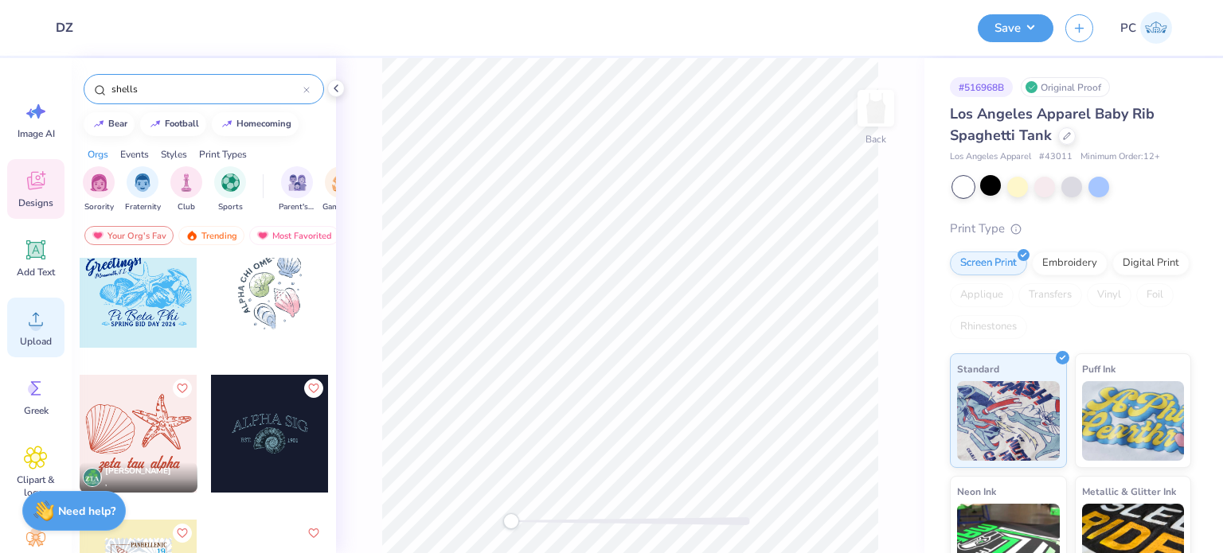
type input "shells"
click at [26, 315] on icon at bounding box center [36, 319] width 24 height 24
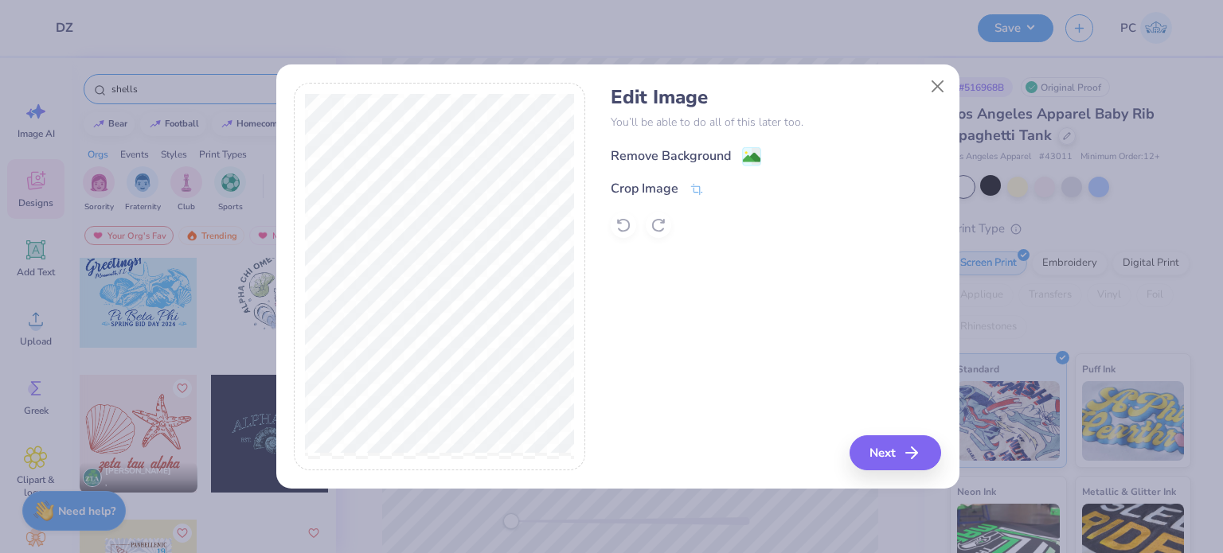
click at [755, 153] on image at bounding box center [752, 158] width 18 height 18
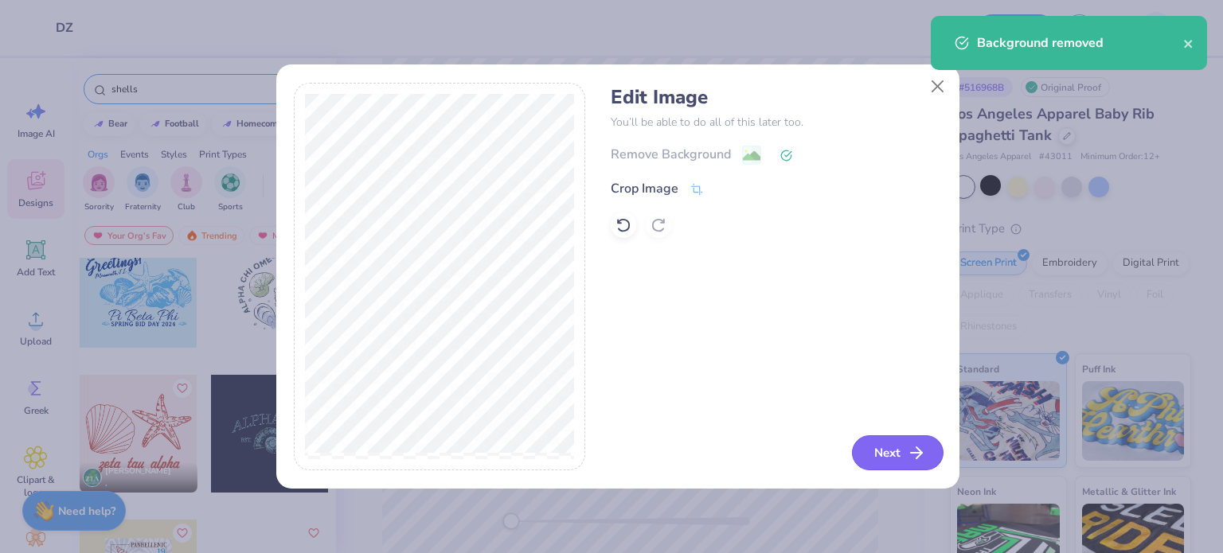
click at [890, 451] on button "Next" at bounding box center [898, 452] width 92 height 35
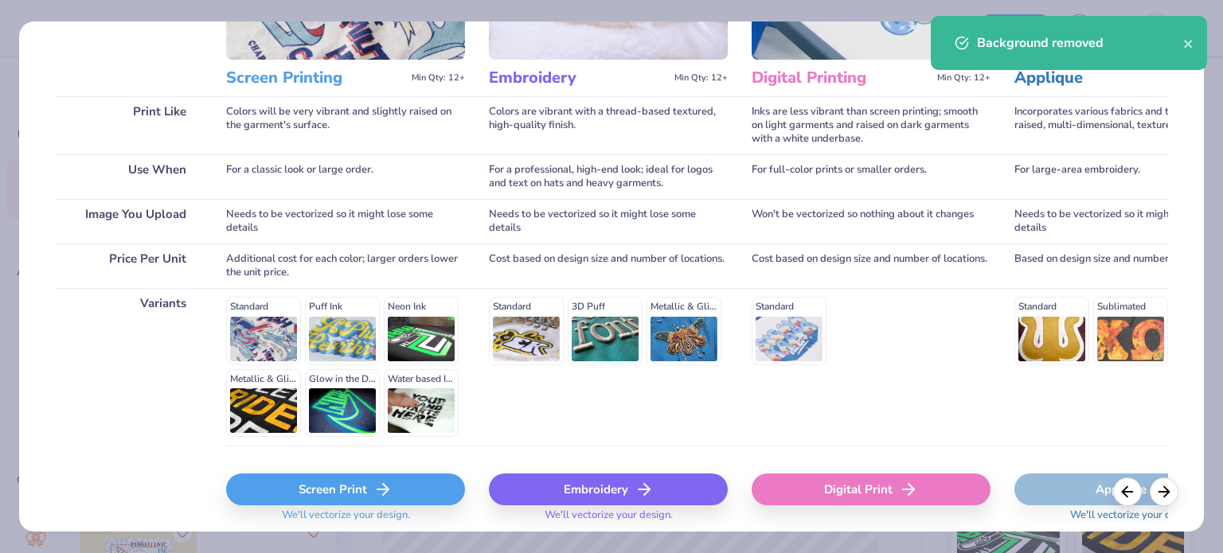
scroll to position [240, 0]
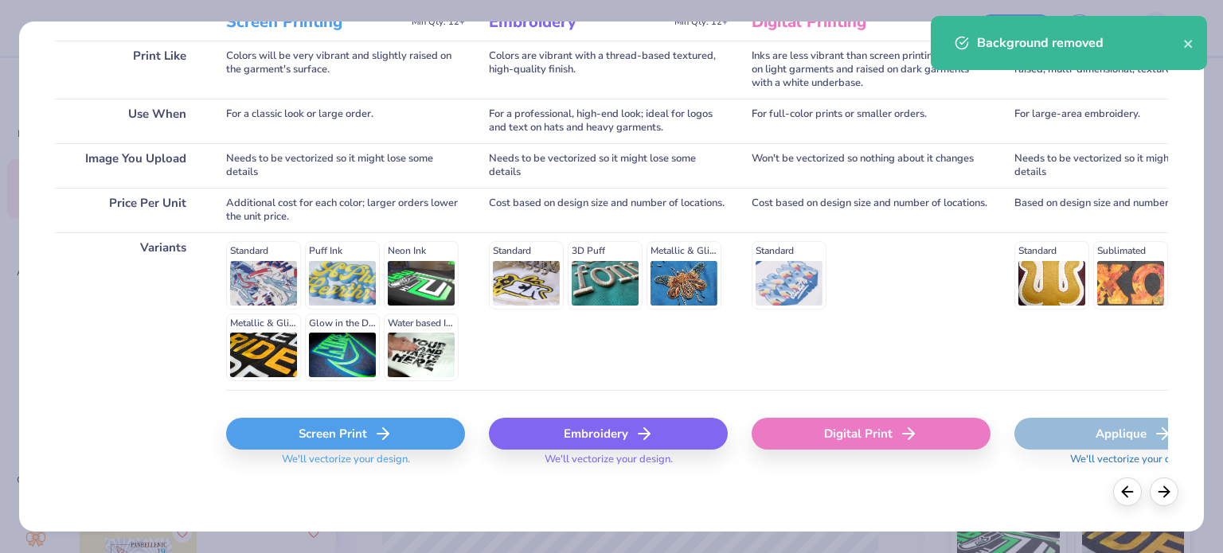
click at [312, 435] on div "Screen Print" at bounding box center [345, 434] width 239 height 32
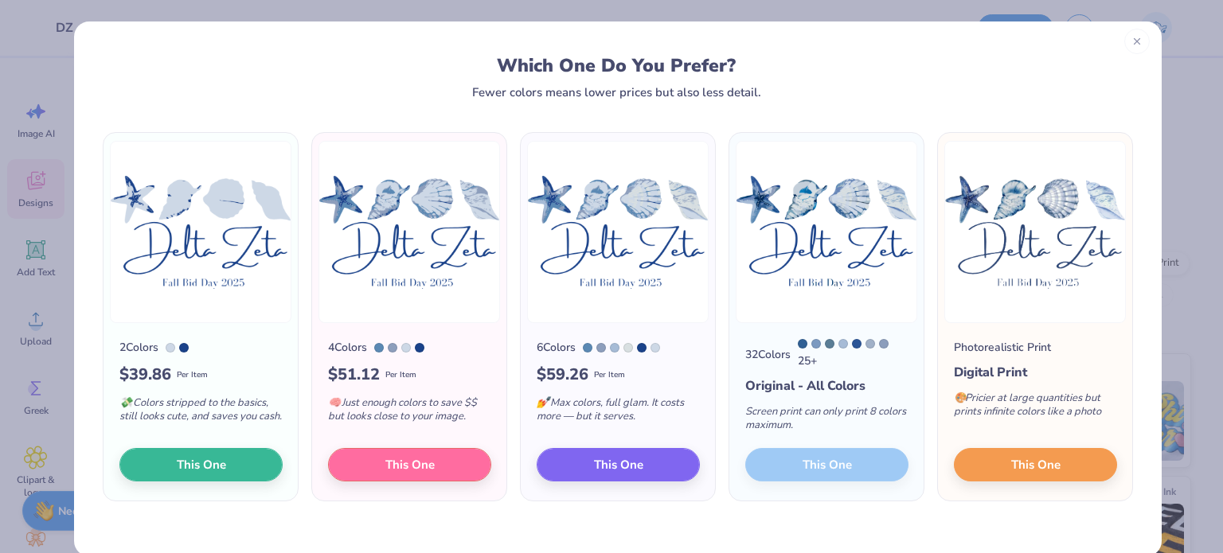
click at [1132, 44] on icon at bounding box center [1136, 41] width 11 height 11
